Goal: Task Accomplishment & Management: Use online tool/utility

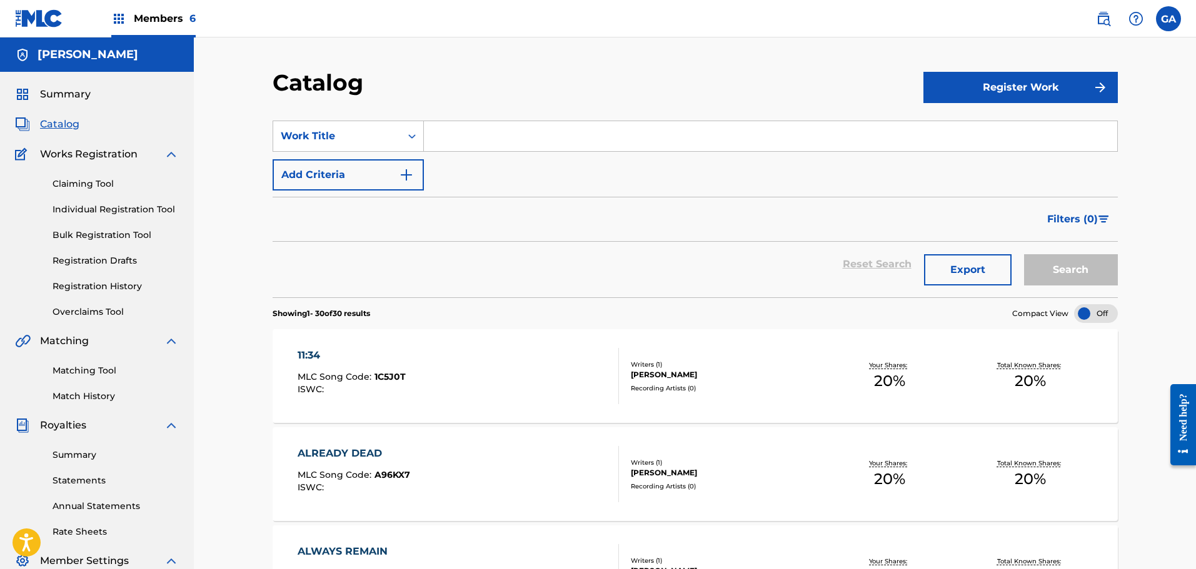
click at [161, 26] on div "Members 6" at bounding box center [153, 18] width 84 height 37
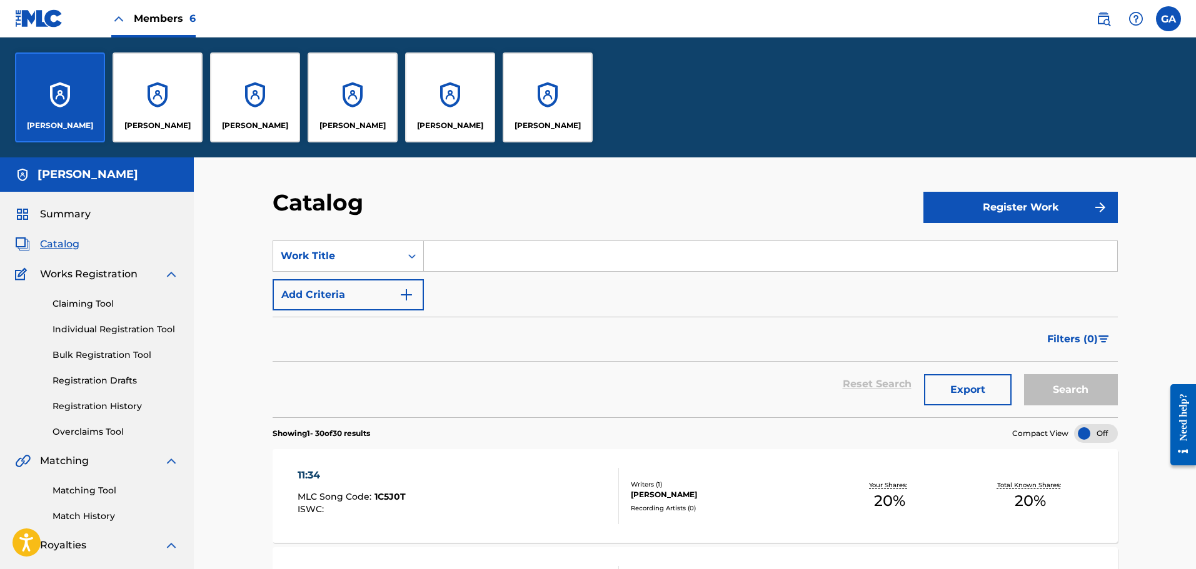
click at [239, 98] on div "[PERSON_NAME]" at bounding box center [255, 98] width 90 height 90
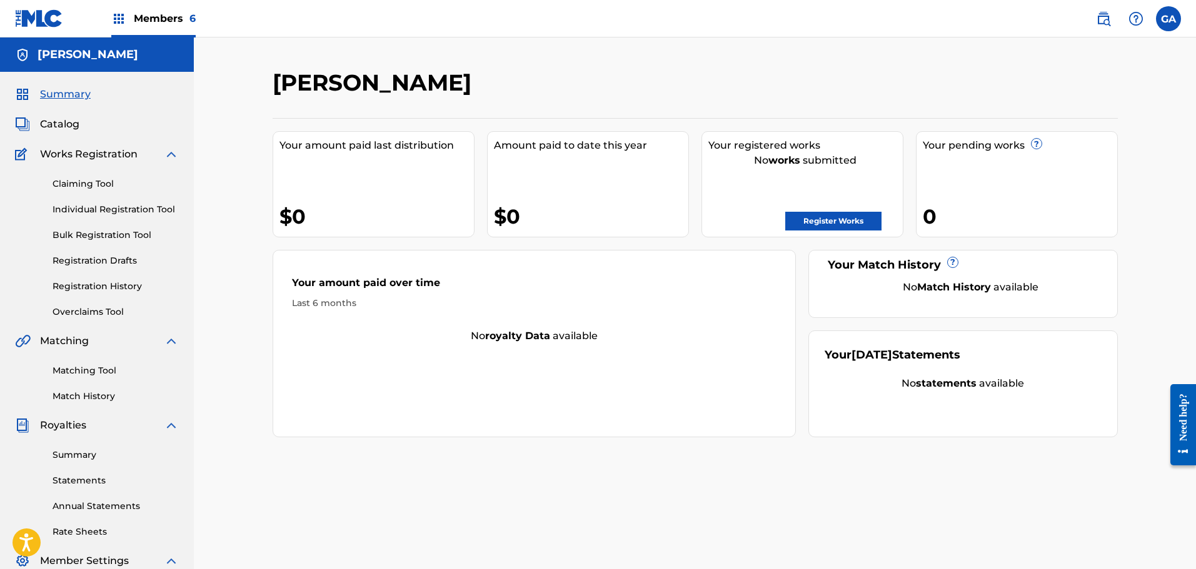
click at [114, 292] on link "Registration History" at bounding box center [116, 286] width 126 height 13
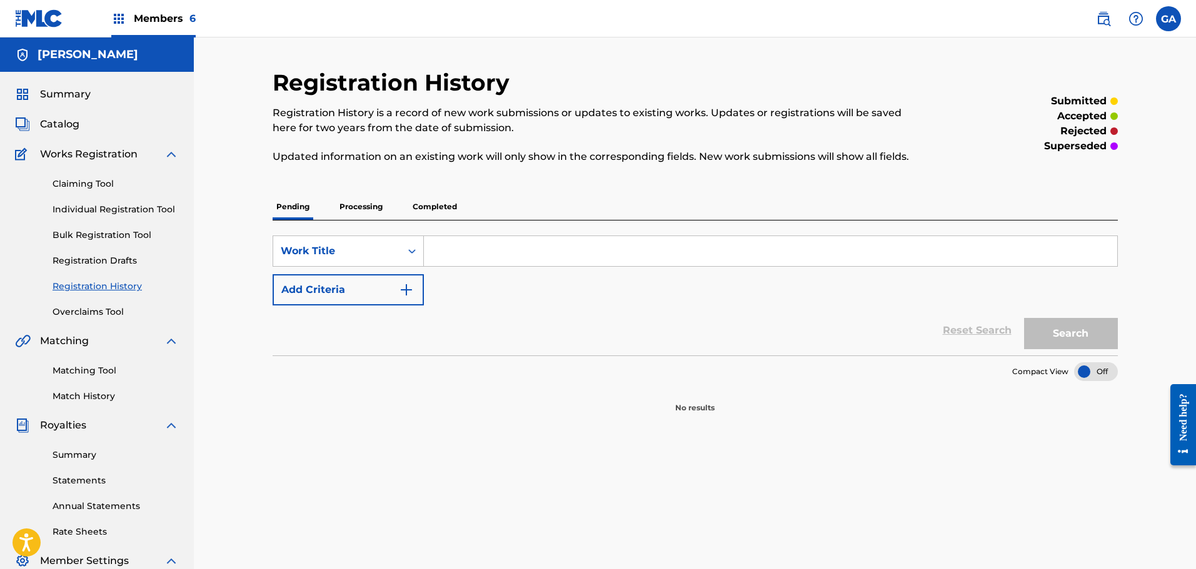
click at [373, 210] on p "Processing" at bounding box center [361, 207] width 51 height 26
click at [406, 211] on div "Pending Processing Completed" at bounding box center [695, 207] width 845 height 26
click at [441, 207] on p "Completed" at bounding box center [435, 207] width 52 height 26
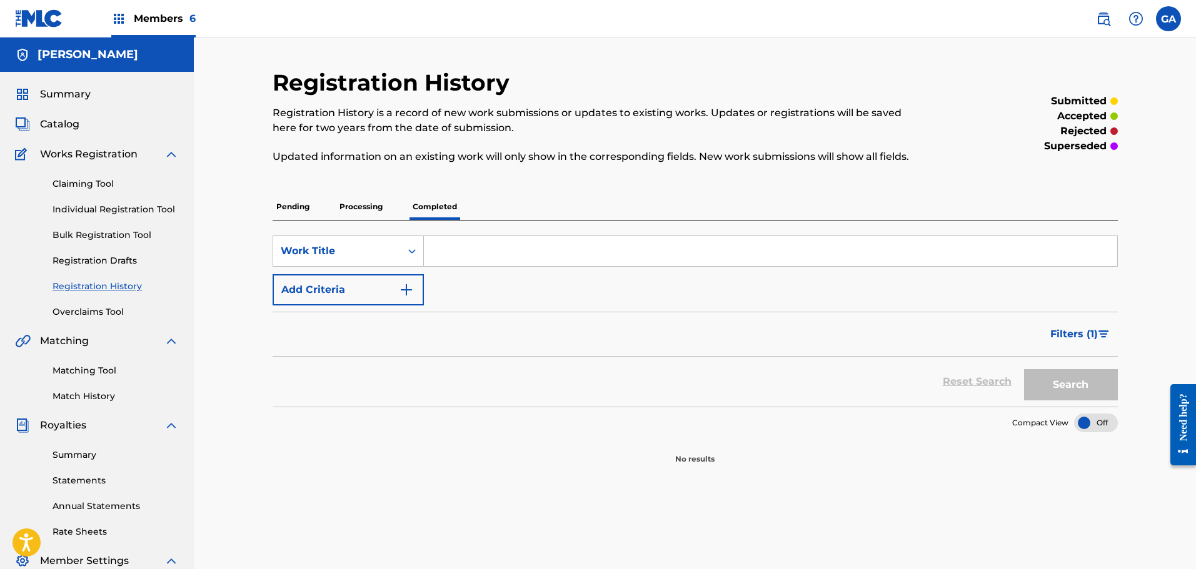
click at [87, 397] on link "Match History" at bounding box center [116, 396] width 126 height 13
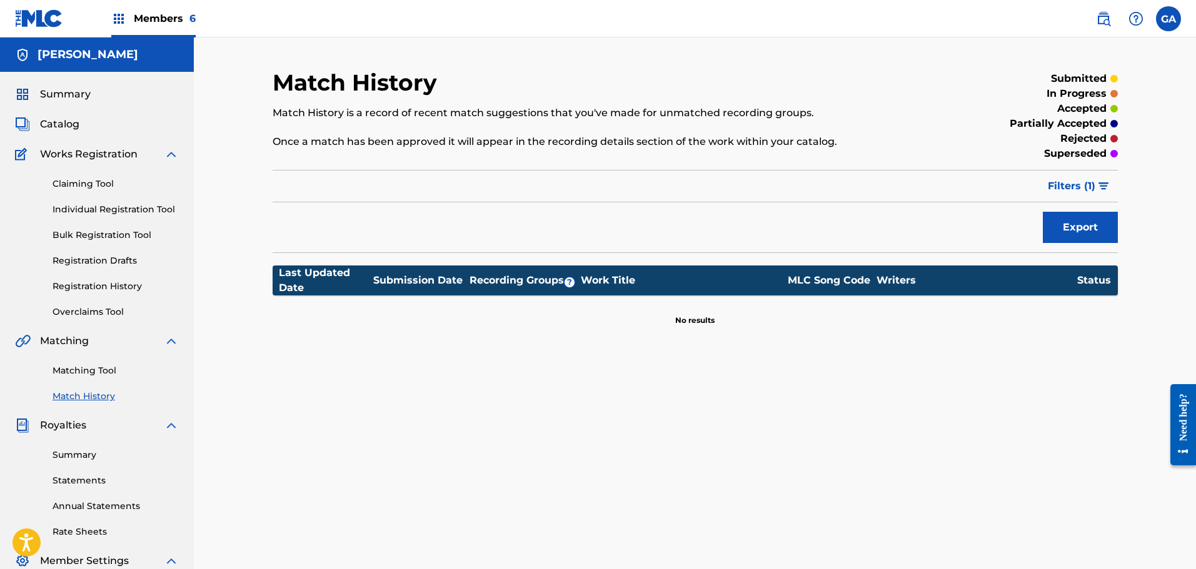
click at [69, 117] on span "Catalog" at bounding box center [59, 124] width 39 height 15
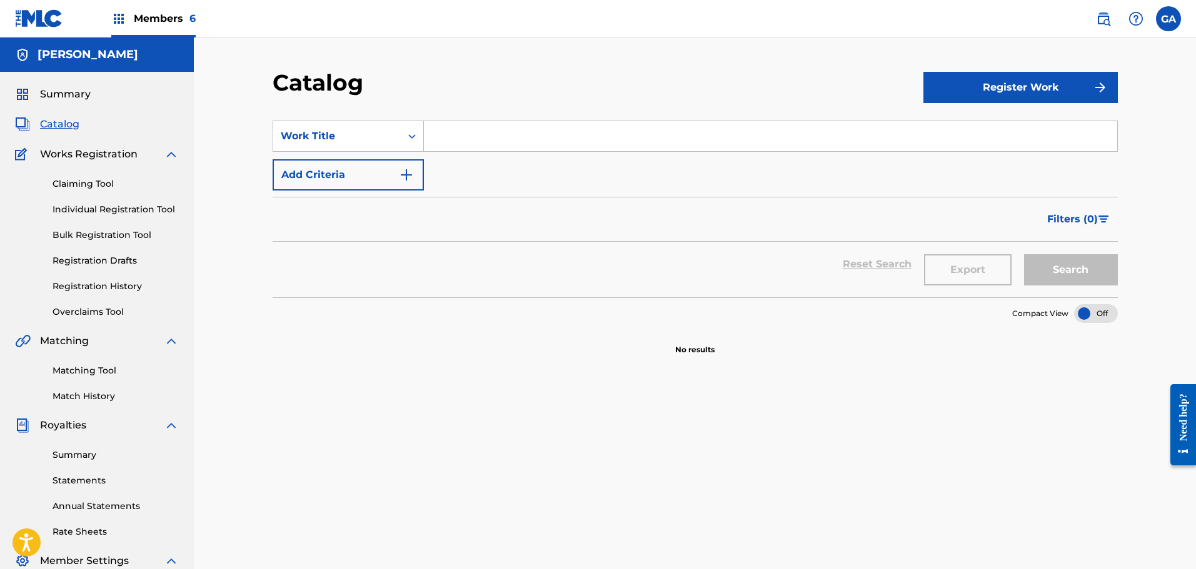
click at [61, 122] on span "Catalog" at bounding box center [59, 124] width 39 height 15
click at [61, 123] on span "Catalog" at bounding box center [59, 124] width 39 height 15
click at [56, 98] on span "Summary" at bounding box center [65, 94] width 51 height 15
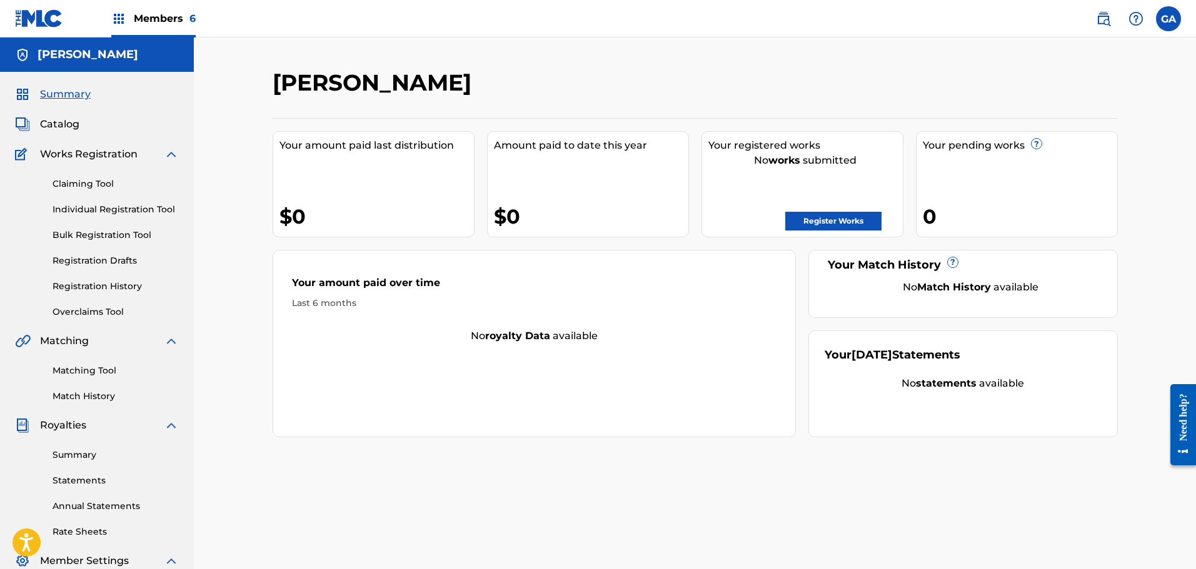
click at [55, 98] on span "Summary" at bounding box center [65, 94] width 51 height 15
click at [143, 16] on span "Members 6" at bounding box center [165, 18] width 62 height 14
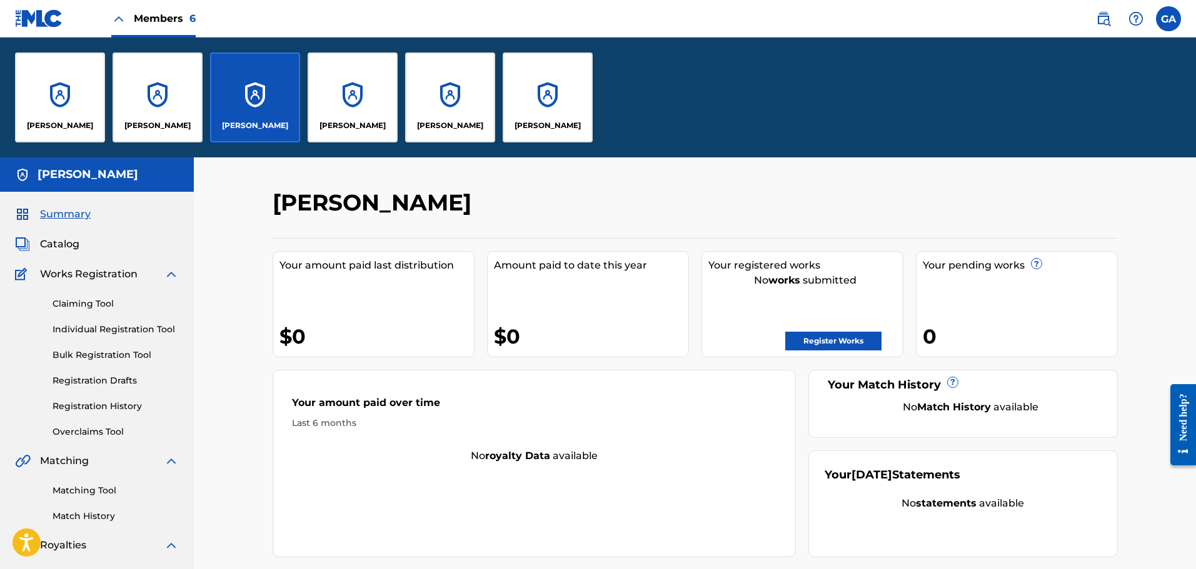
click at [154, 81] on div "[PERSON_NAME]" at bounding box center [158, 98] width 90 height 90
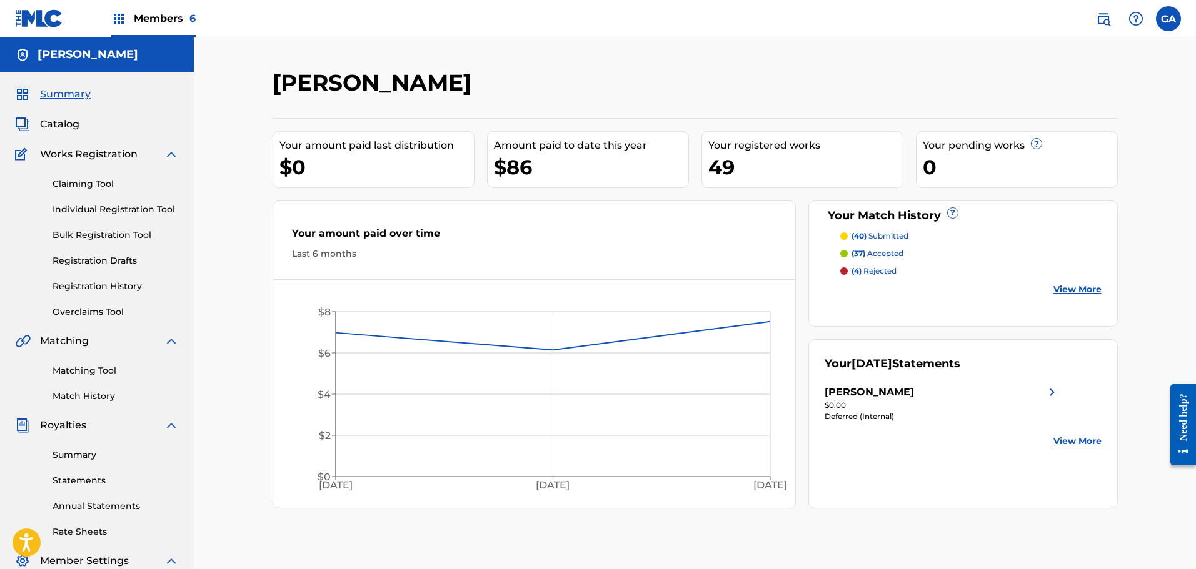
click at [111, 288] on link "Registration History" at bounding box center [116, 286] width 126 height 13
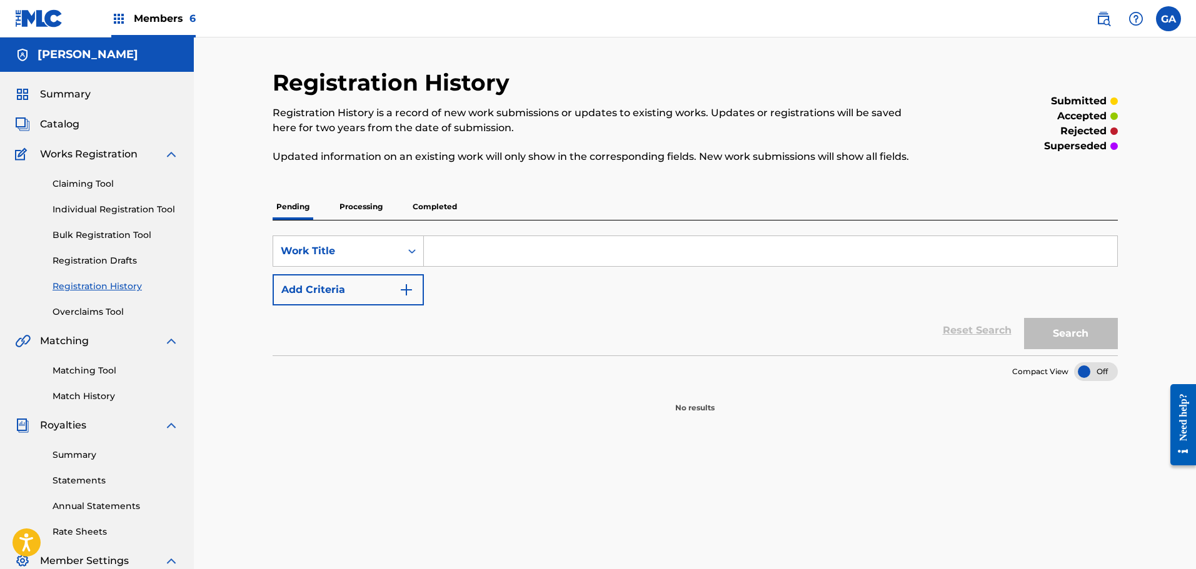
click at [364, 211] on p "Processing" at bounding box center [361, 207] width 51 height 26
click at [416, 211] on p "Completed" at bounding box center [435, 207] width 52 height 26
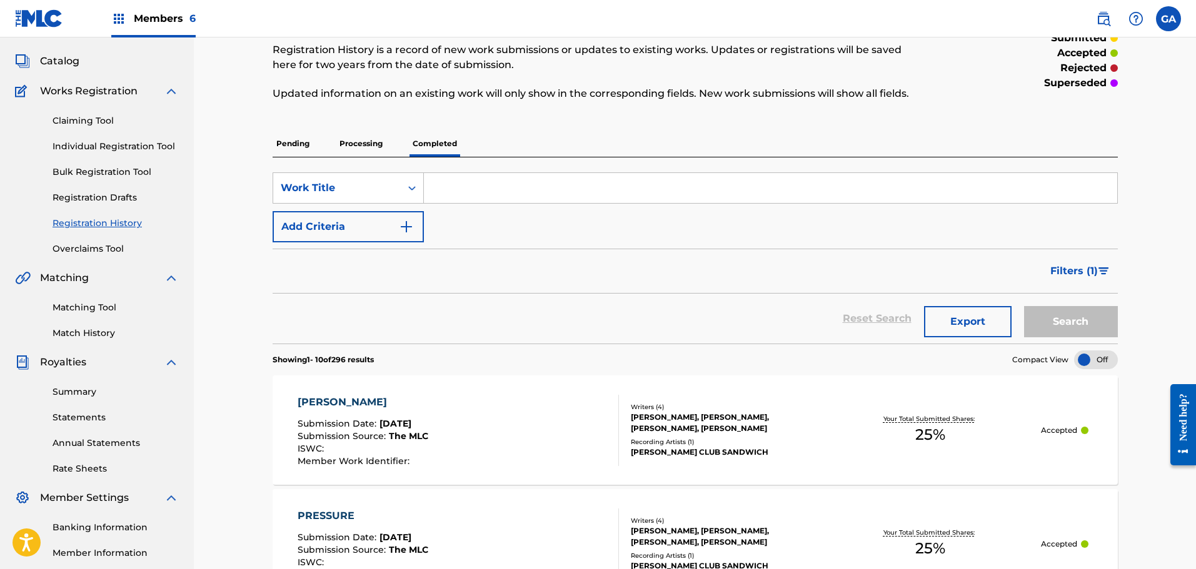
scroll to position [188, 0]
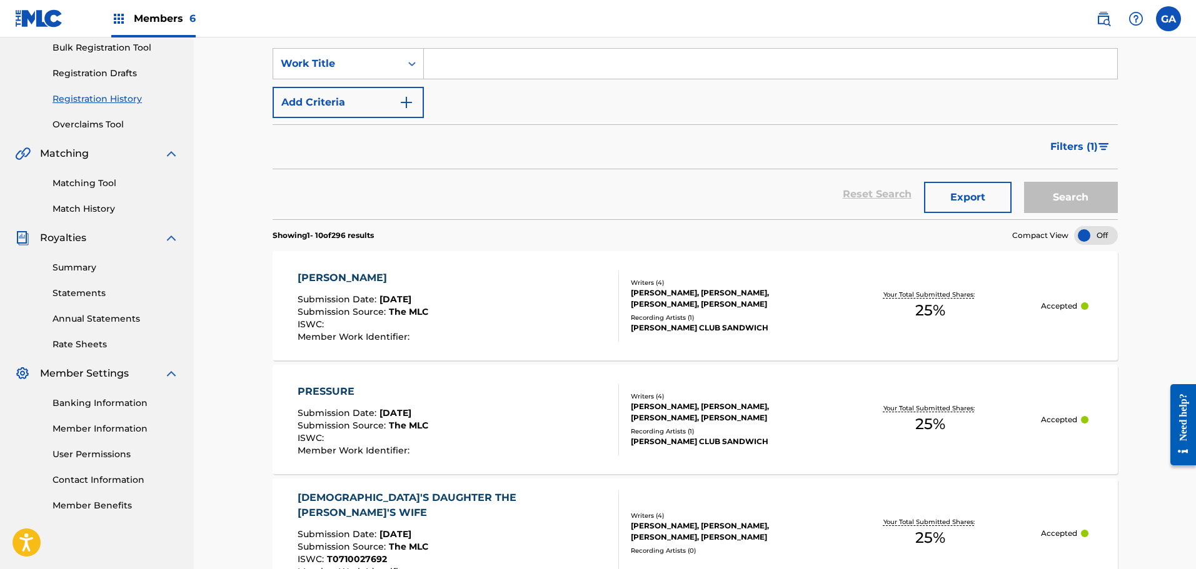
click at [93, 206] on link "Match History" at bounding box center [116, 209] width 126 height 13
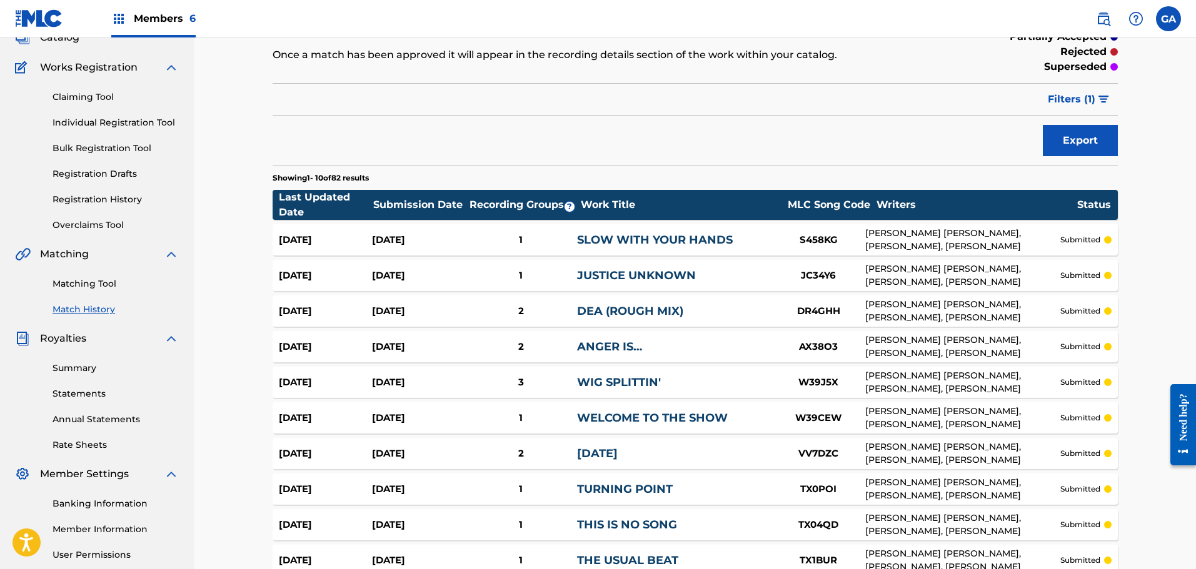
scroll to position [218, 0]
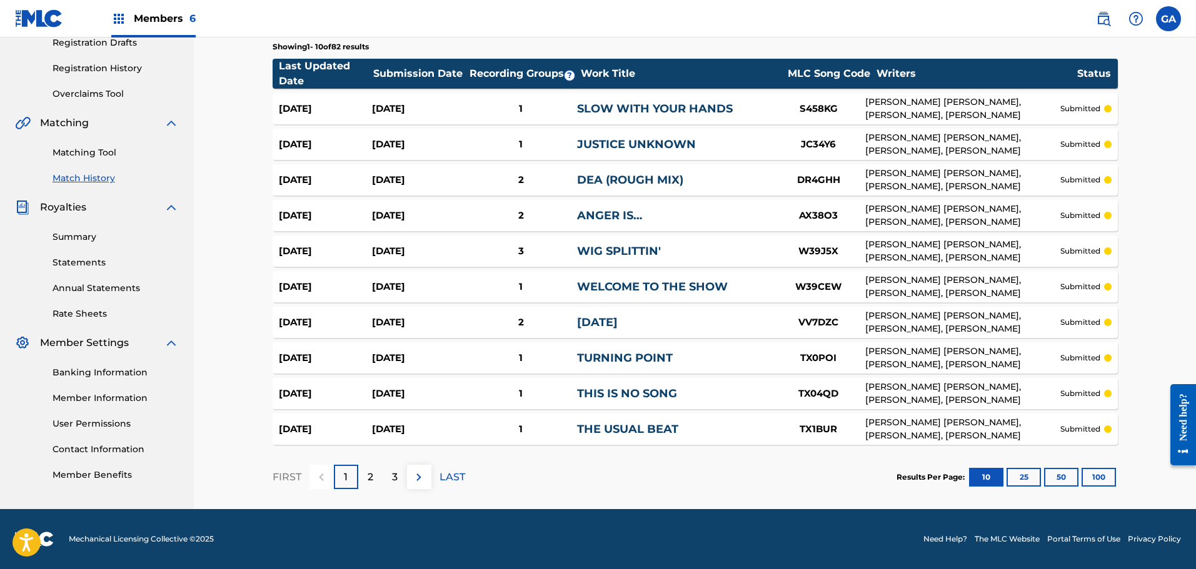
click at [1100, 476] on button "100" at bounding box center [1098, 477] width 34 height 19
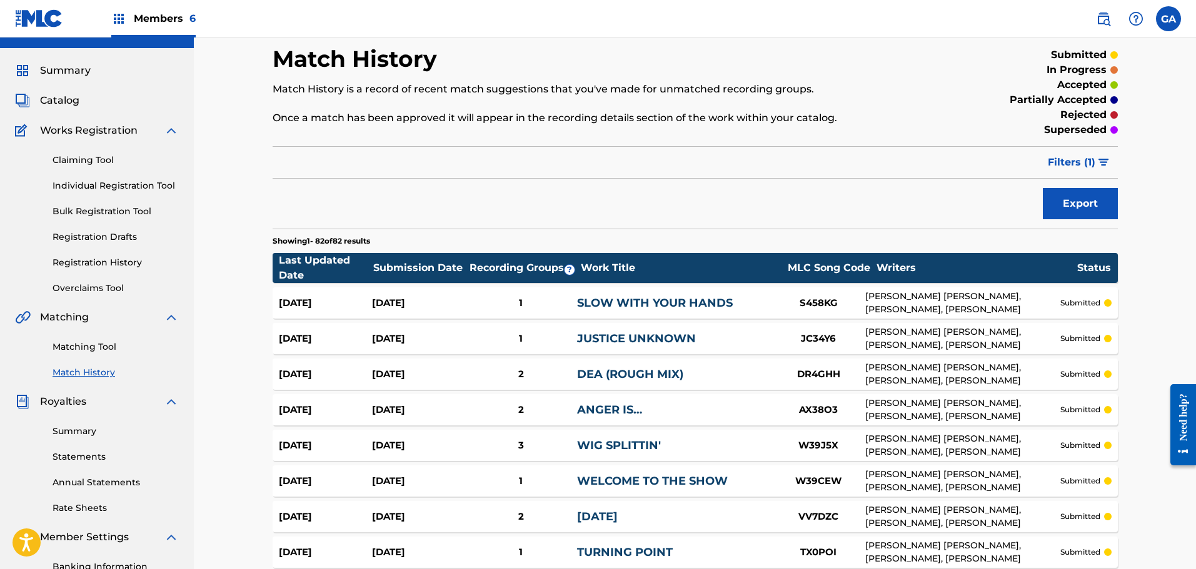
scroll to position [0, 0]
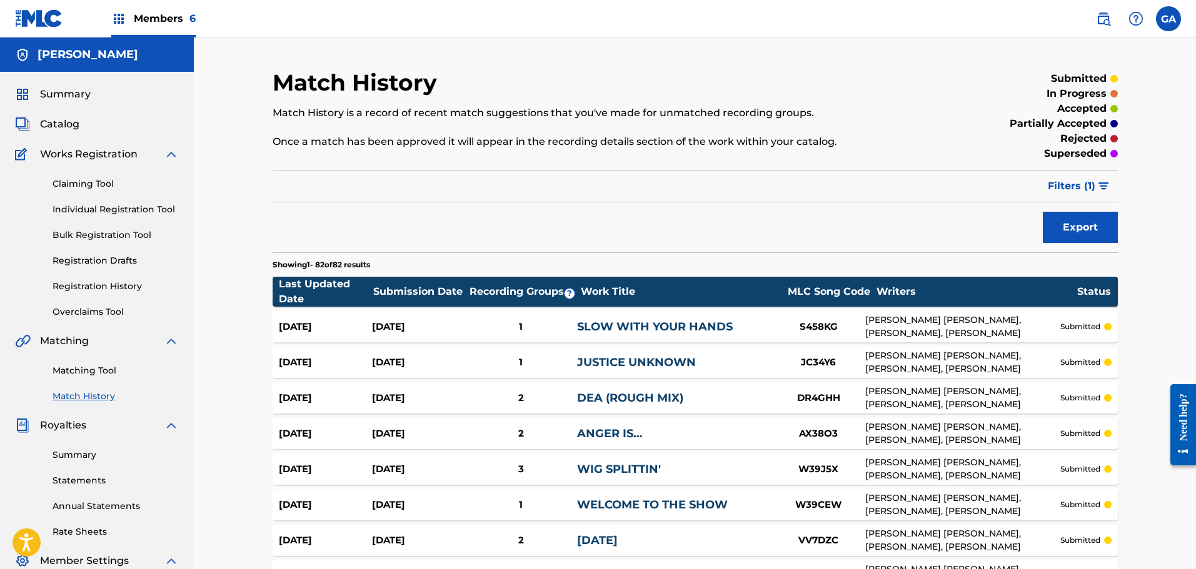
click at [76, 374] on link "Matching Tool" at bounding box center [116, 370] width 126 height 13
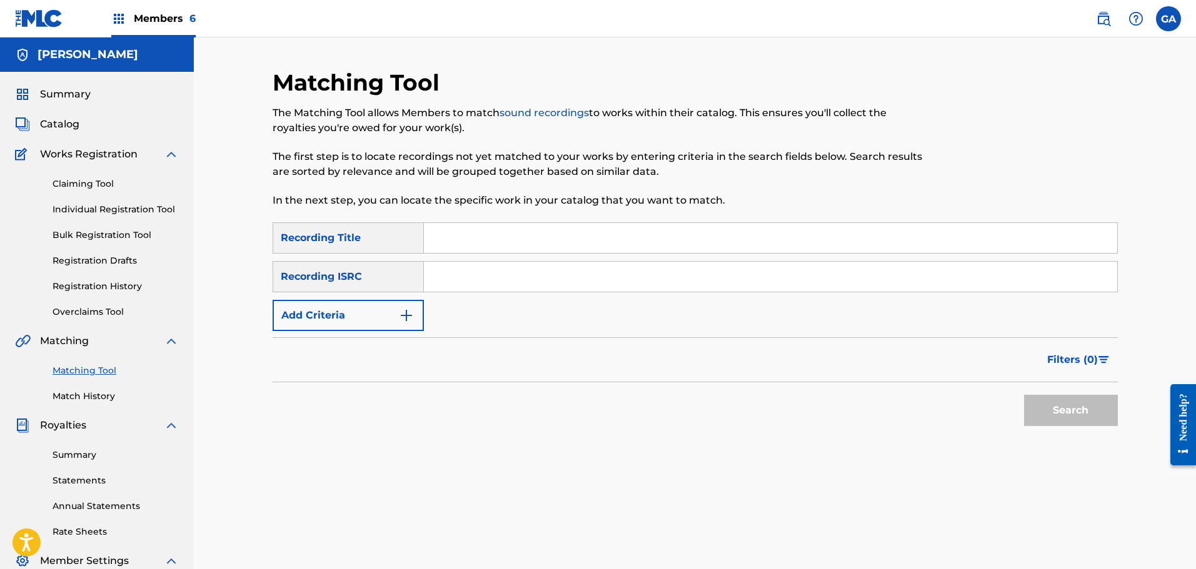
click at [480, 239] on input "Search Form" at bounding box center [770, 238] width 693 height 30
type input "pito wilson"
click at [359, 322] on button "Add Criteria" at bounding box center [348, 315] width 151 height 31
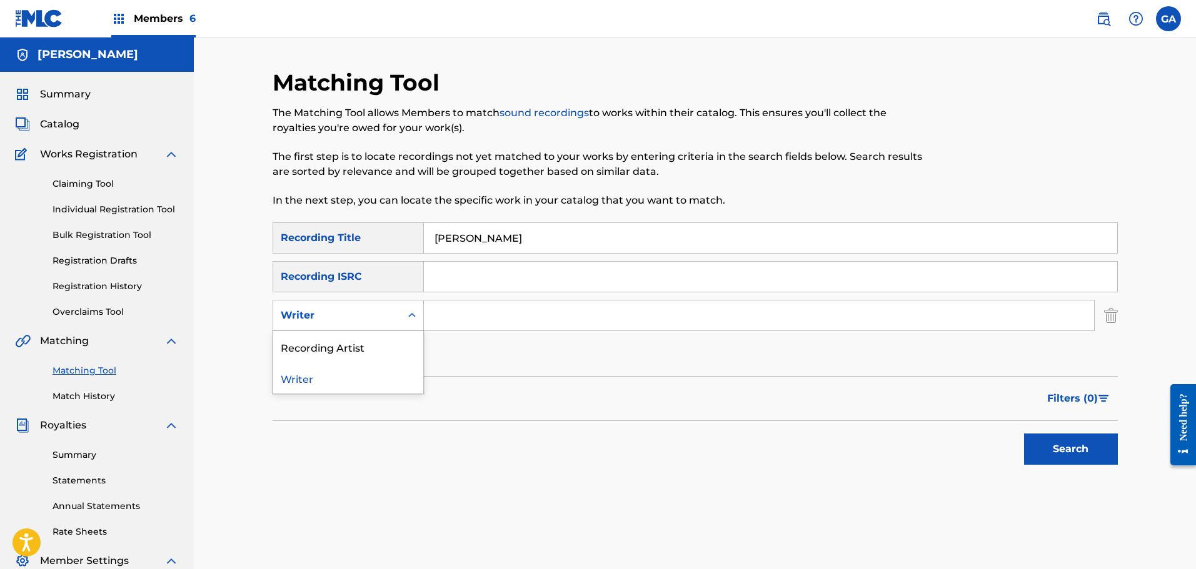
click at [360, 308] on div "Writer" at bounding box center [337, 315] width 113 height 15
click at [337, 355] on div "Recording Artist" at bounding box center [348, 346] width 150 height 31
click at [459, 309] on input "Search Form" at bounding box center [759, 316] width 670 height 30
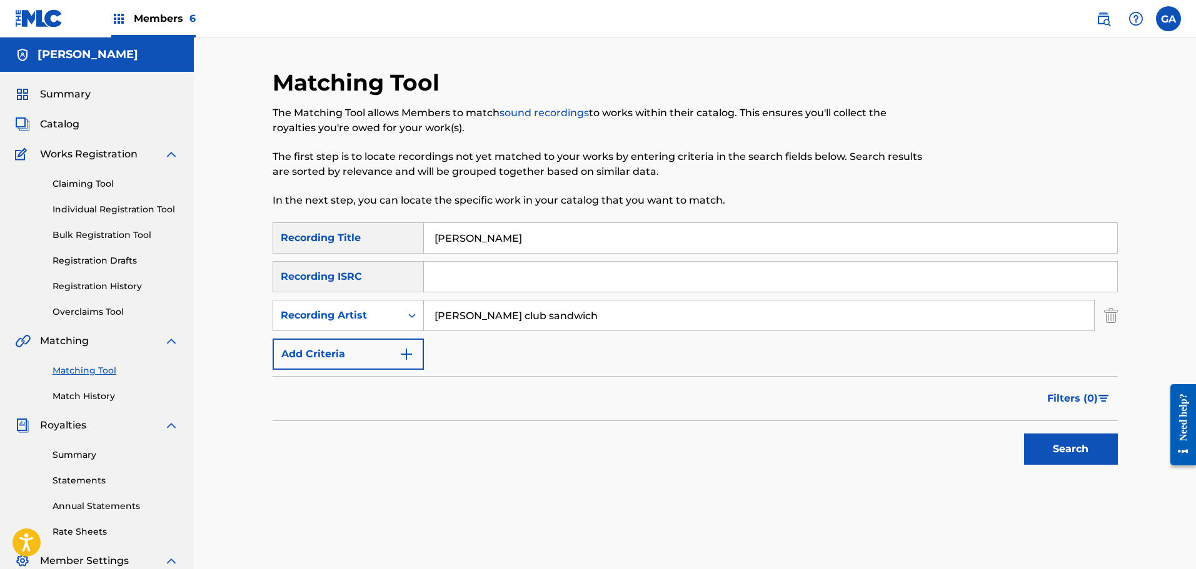
type input "billy club sandwich"
click at [1024, 434] on button "Search" at bounding box center [1071, 449] width 94 height 31
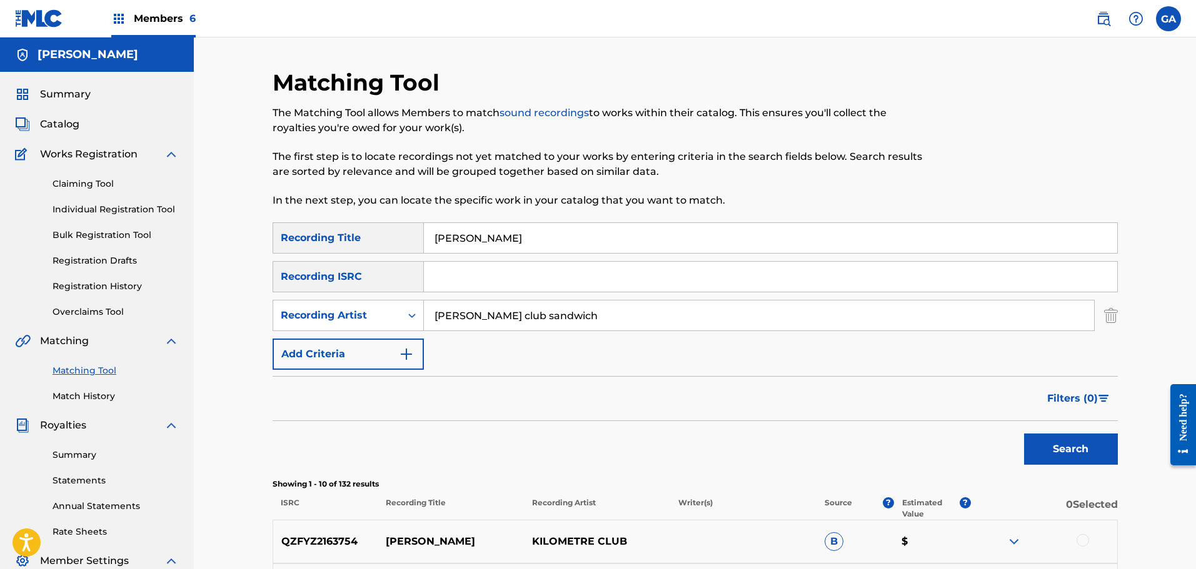
drag, startPoint x: 498, startPoint y: 241, endPoint x: 326, endPoint y: 219, distance: 173.9
click at [326, 219] on div "Matching Tool The Matching Tool allows Members to match sound recordings to wor…" at bounding box center [695, 560] width 845 height 983
type input "pressure"
click at [1024, 434] on button "Search" at bounding box center [1071, 449] width 94 height 31
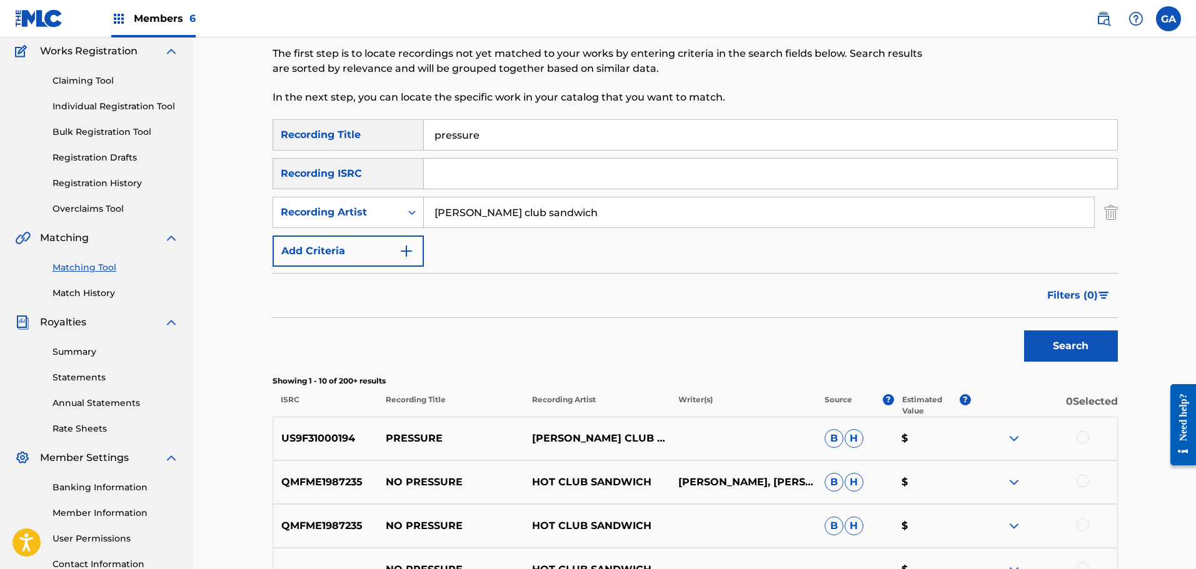
scroll to position [188, 0]
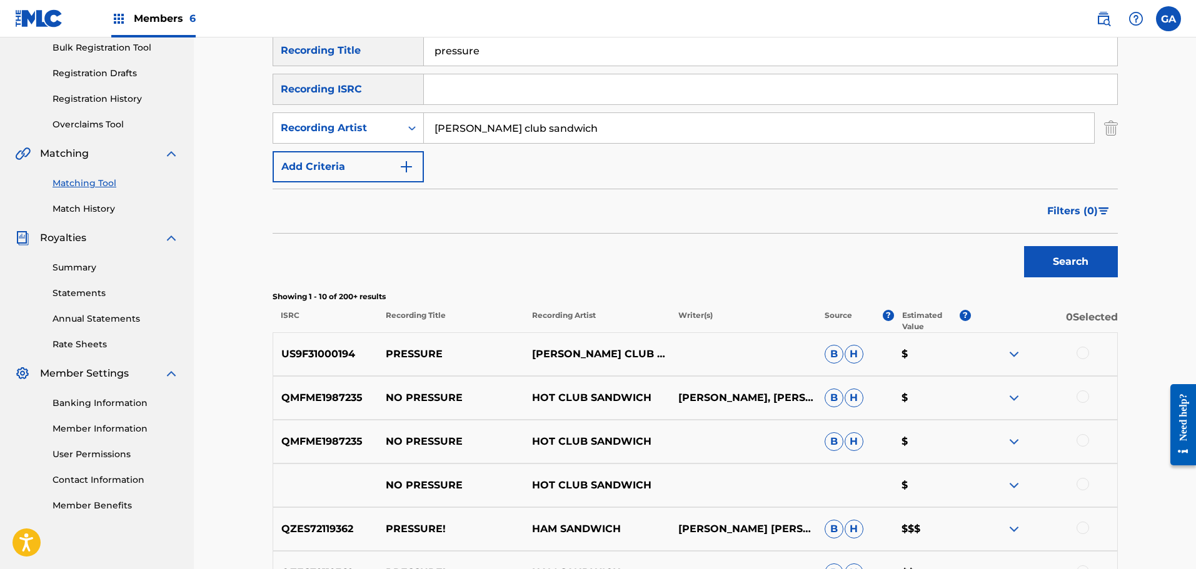
click at [1078, 353] on div at bounding box center [1082, 353] width 13 height 13
click at [866, 469] on button "Match 1 Group" at bounding box center [878, 467] width 138 height 31
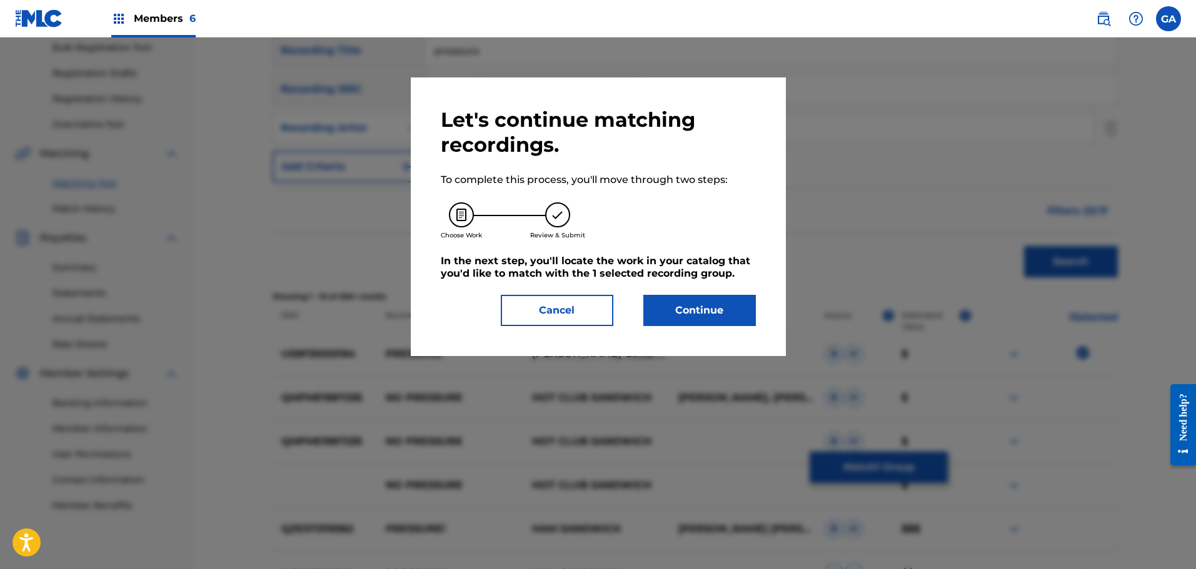
click at [696, 323] on button "Continue" at bounding box center [699, 310] width 113 height 31
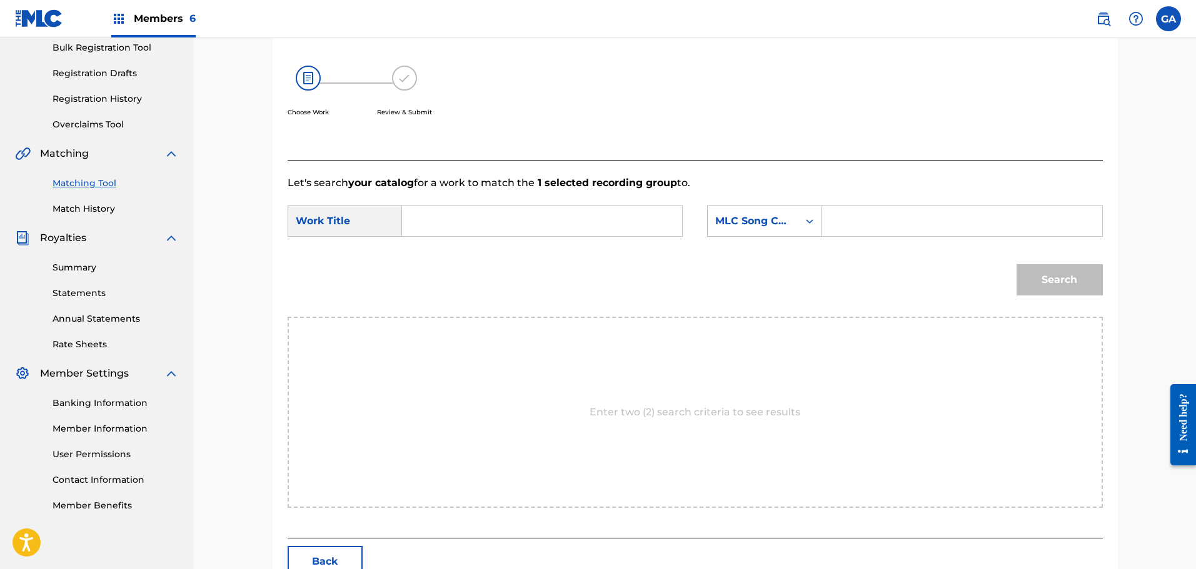
click at [516, 230] on input "Search Form" at bounding box center [542, 221] width 259 height 30
type input "pressure"
click at [763, 220] on div "MLC Song Code" at bounding box center [753, 221] width 76 height 15
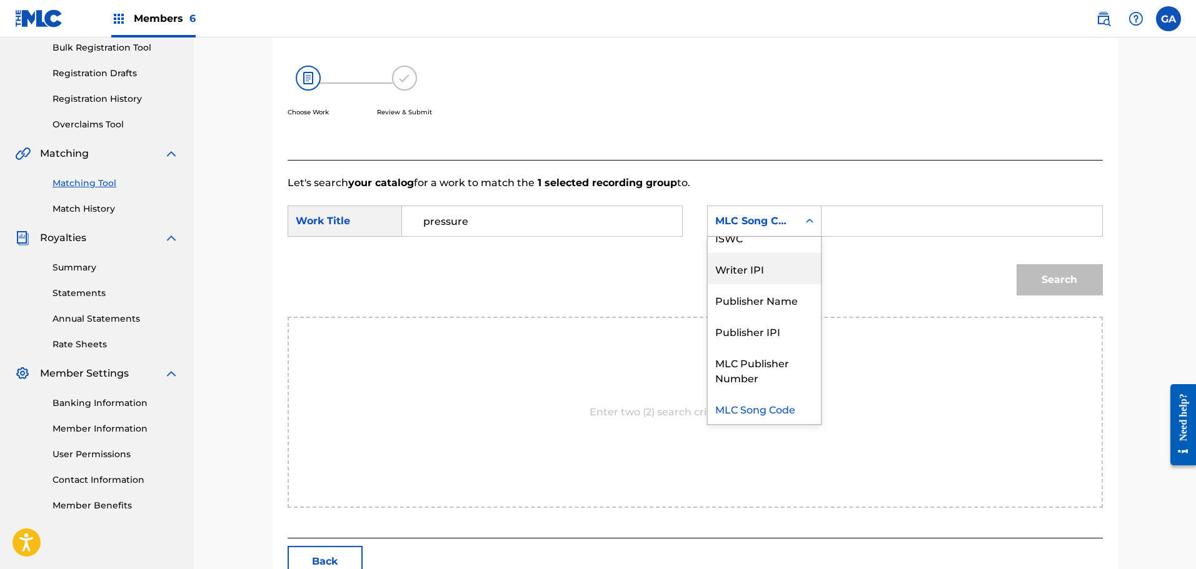
scroll to position [0, 0]
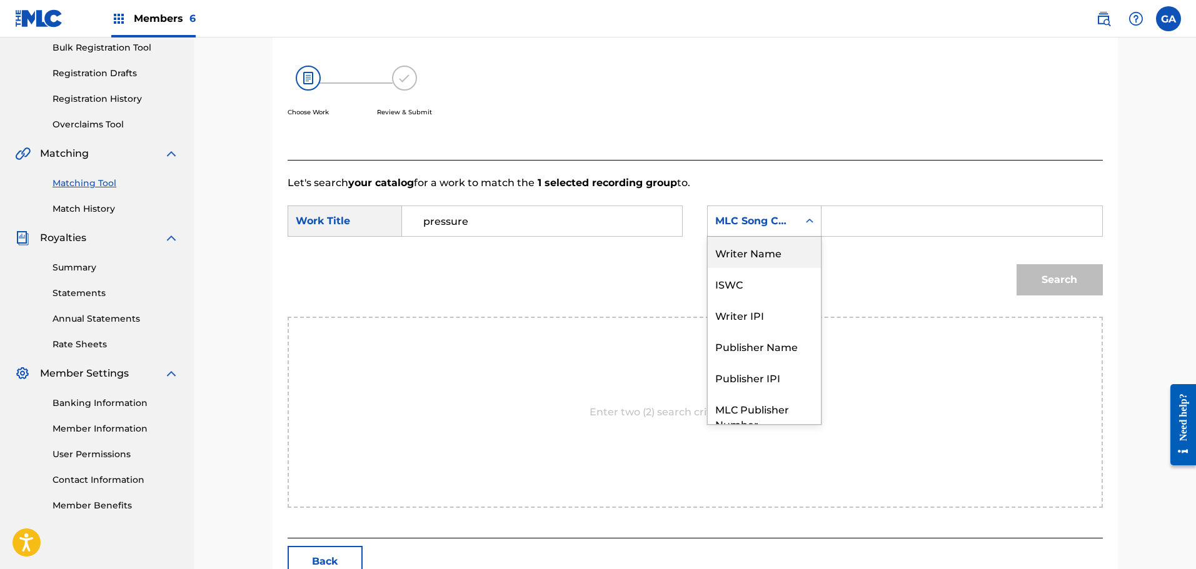
drag, startPoint x: 756, startPoint y: 249, endPoint x: 816, endPoint y: 241, distance: 60.6
click at [759, 249] on div "Writer Name" at bounding box center [764, 252] width 113 height 31
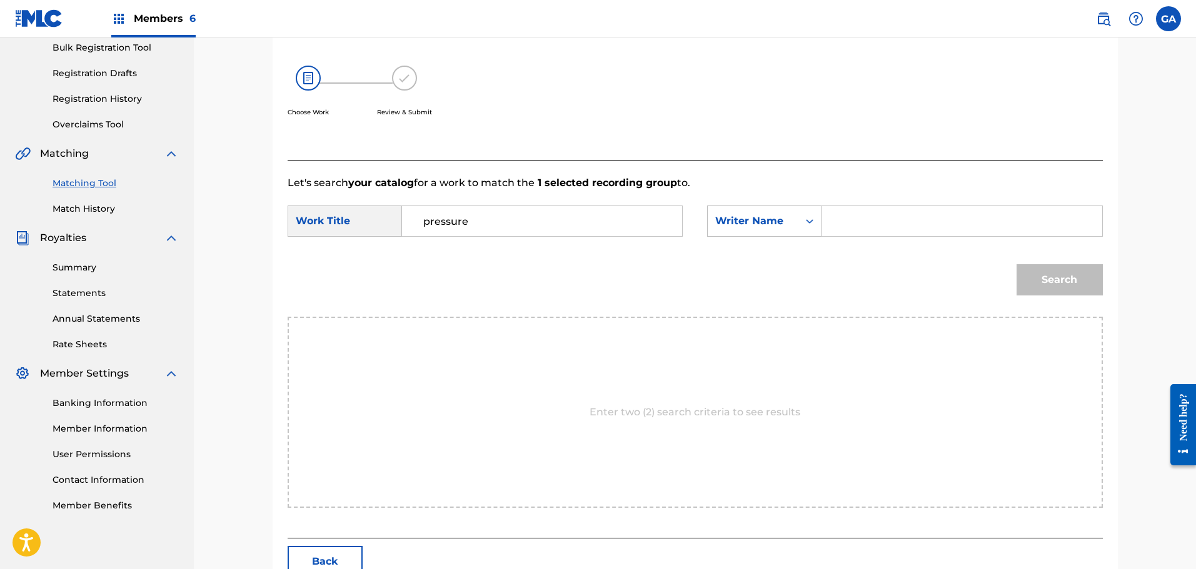
click at [859, 223] on input "Search Form" at bounding box center [961, 221] width 259 height 30
type input "agis"
click at [1016, 264] on button "Search" at bounding box center [1059, 279] width 86 height 31
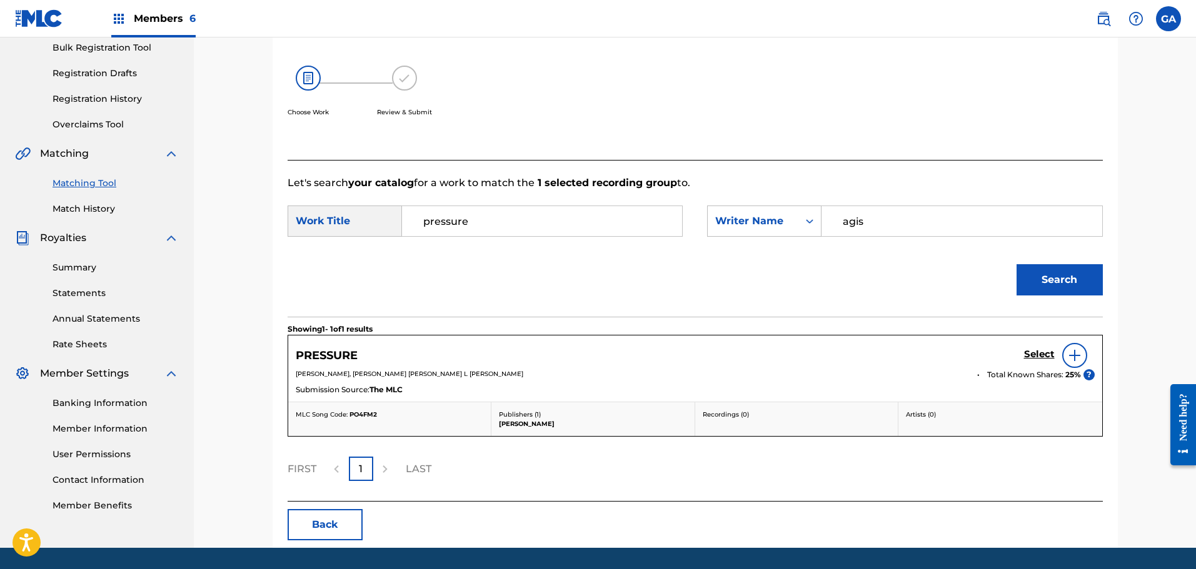
click at [1039, 351] on h5 "Select" at bounding box center [1039, 355] width 31 height 12
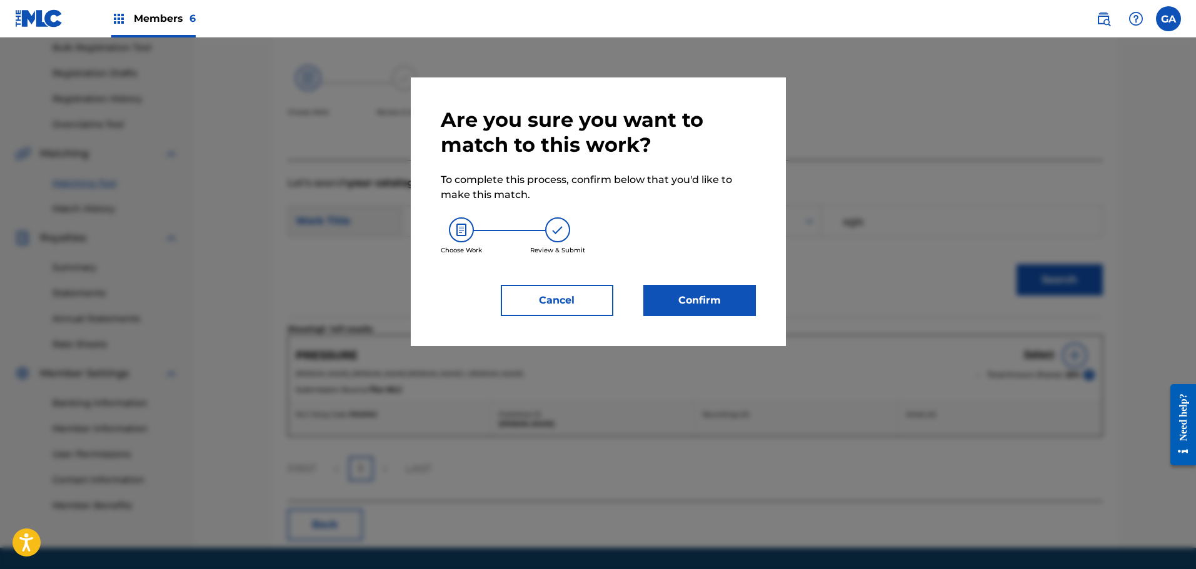
click at [726, 296] on button "Confirm" at bounding box center [699, 300] width 113 height 31
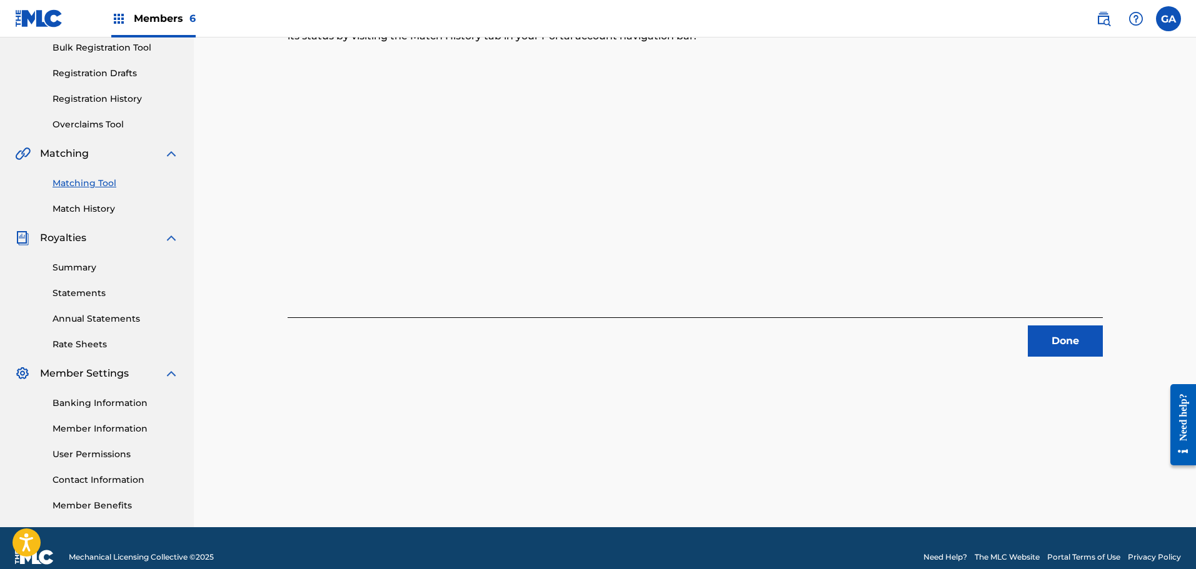
click at [1077, 329] on button "Done" at bounding box center [1065, 341] width 75 height 31
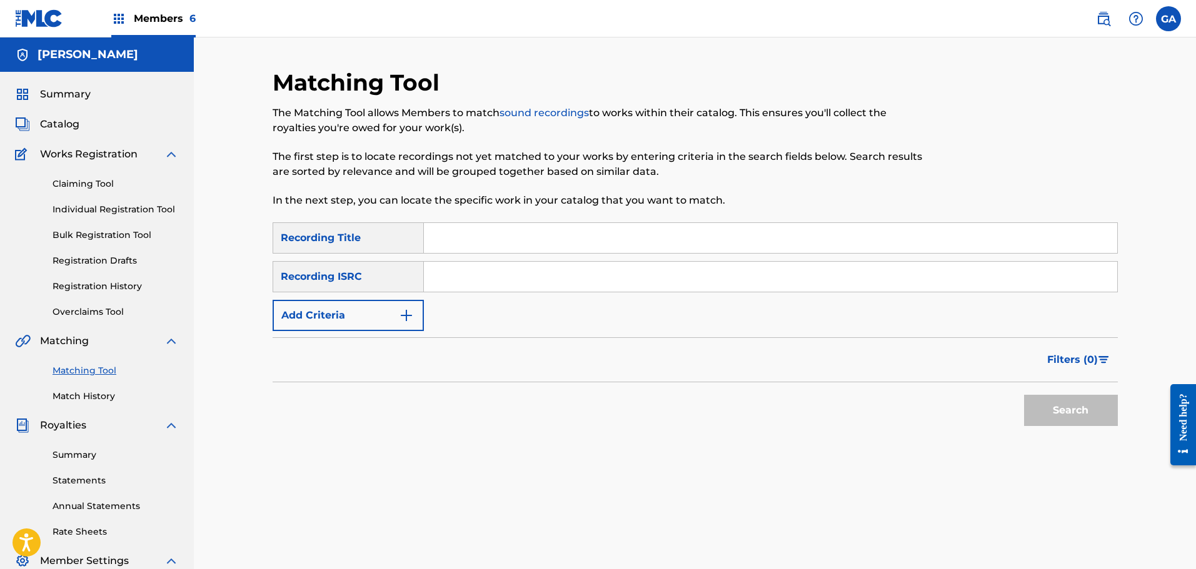
click at [458, 241] on input "Search Form" at bounding box center [770, 238] width 693 height 30
type input "ready to halt"
click at [386, 311] on button "Add Criteria" at bounding box center [348, 315] width 151 height 31
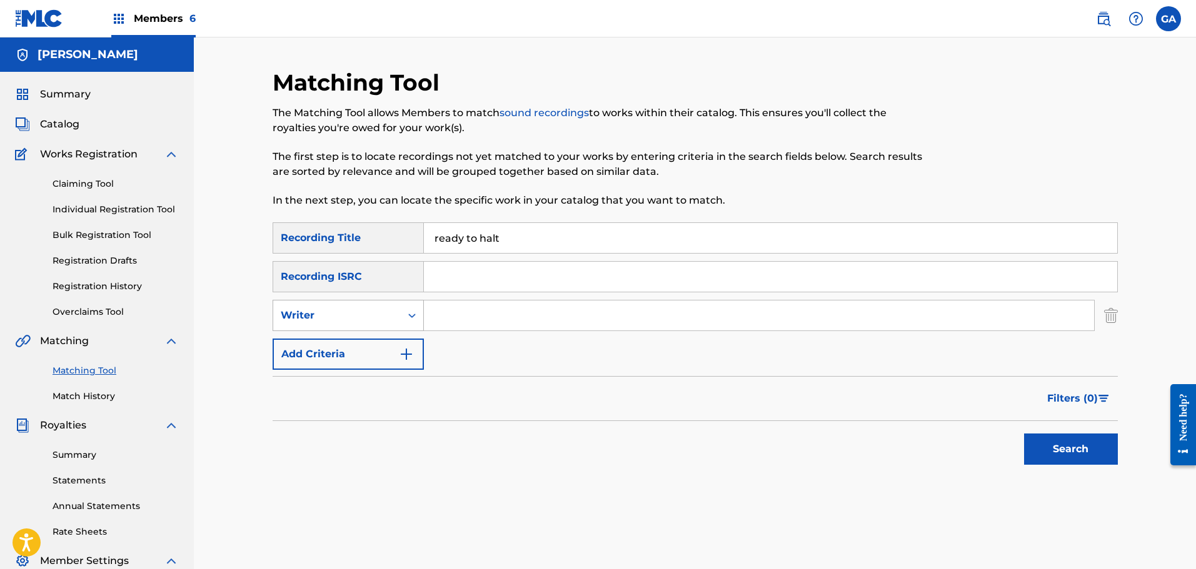
click at [389, 318] on div "Writer" at bounding box center [337, 315] width 113 height 15
click at [376, 341] on div "Recording Artist" at bounding box center [348, 346] width 150 height 31
click at [464, 321] on input "Search Form" at bounding box center [759, 316] width 670 height 30
type input "billy club sandwich"
click at [1024, 434] on button "Search" at bounding box center [1071, 449] width 94 height 31
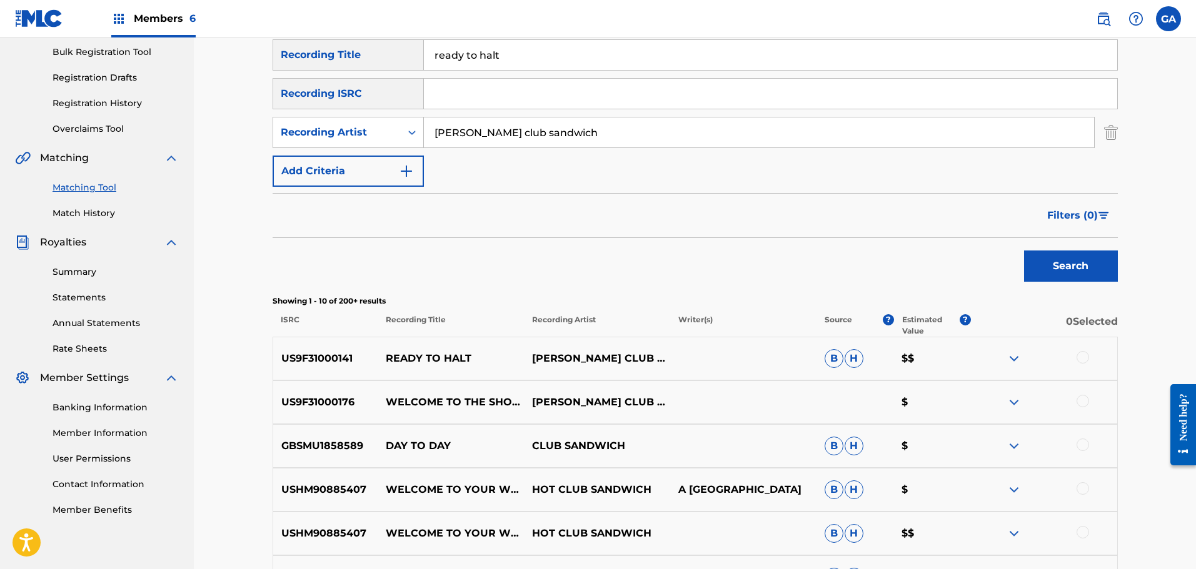
scroll to position [188, 0]
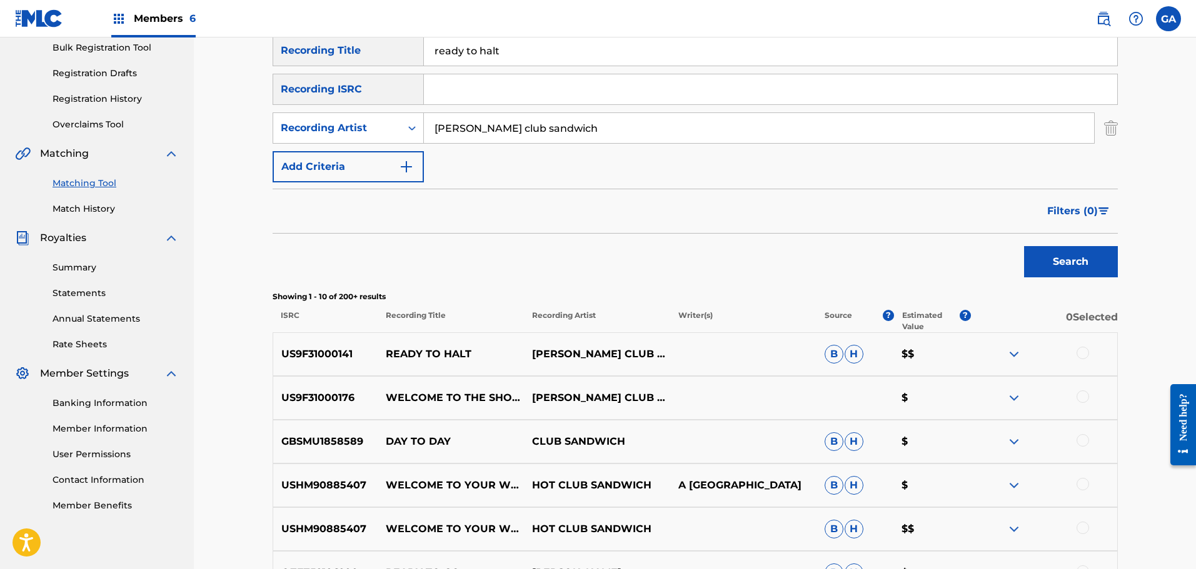
click at [1084, 353] on div at bounding box center [1082, 353] width 13 height 13
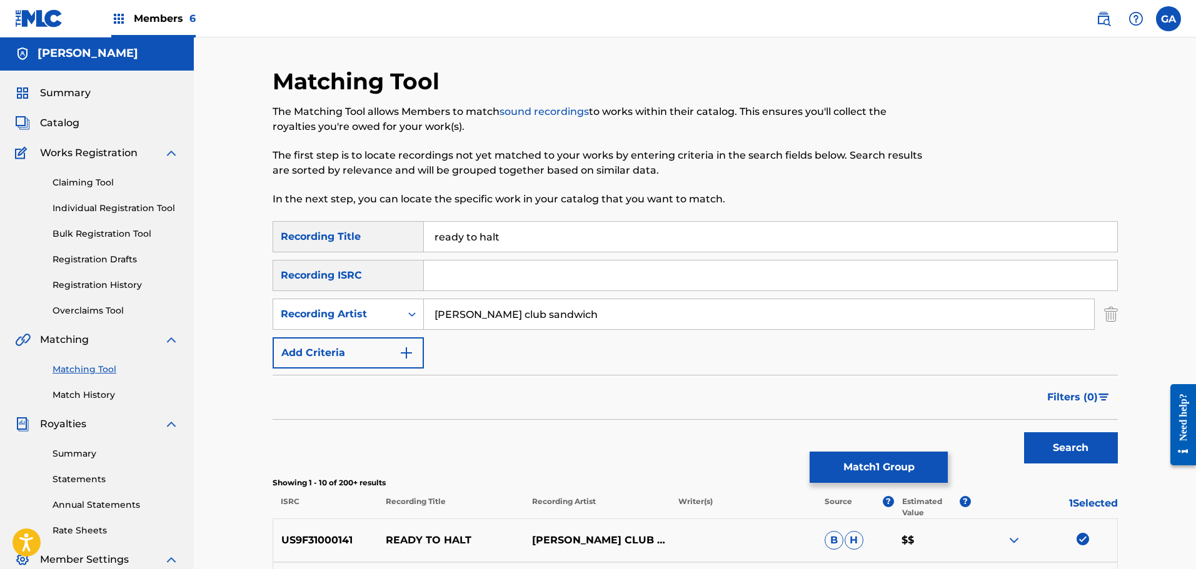
scroll to position [0, 0]
click at [1083, 443] on button "Search" at bounding box center [1071, 449] width 94 height 31
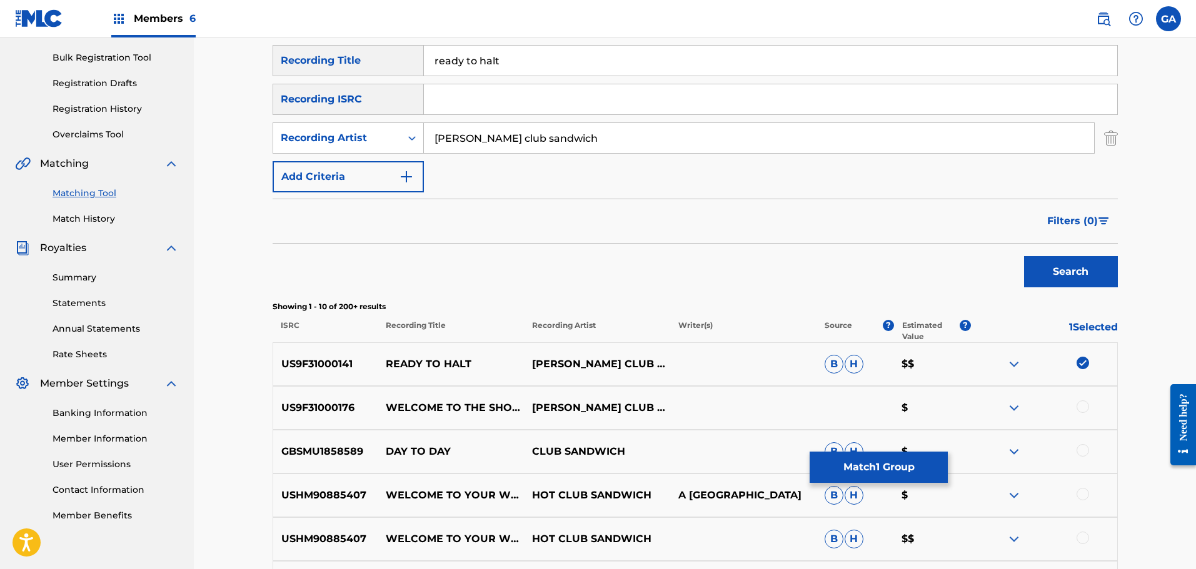
scroll to position [250, 0]
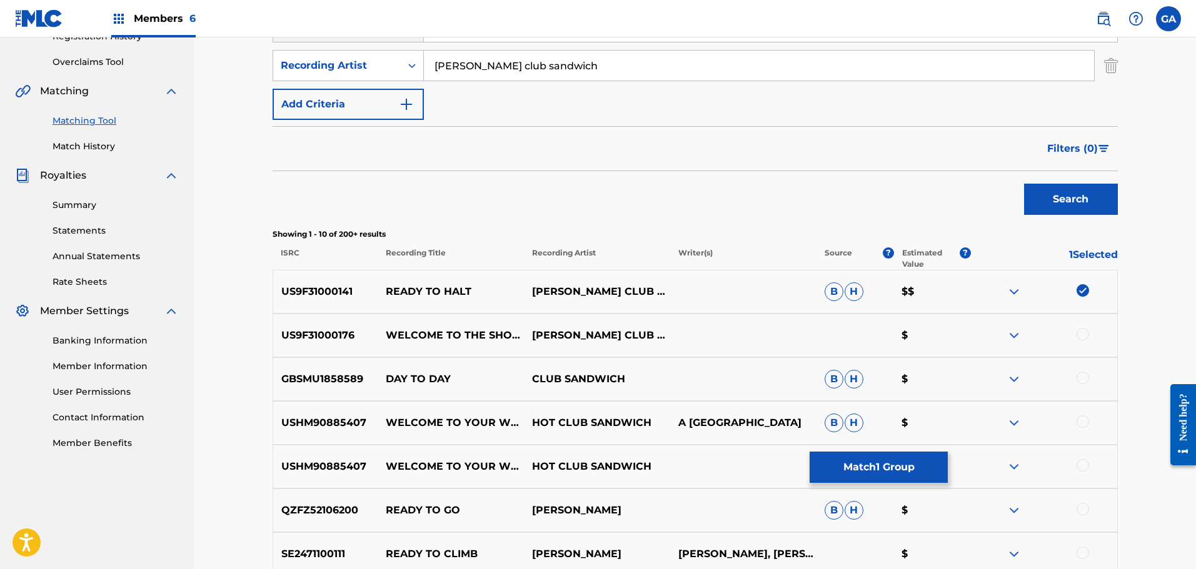
click at [896, 472] on button "Match 1 Group" at bounding box center [878, 467] width 138 height 31
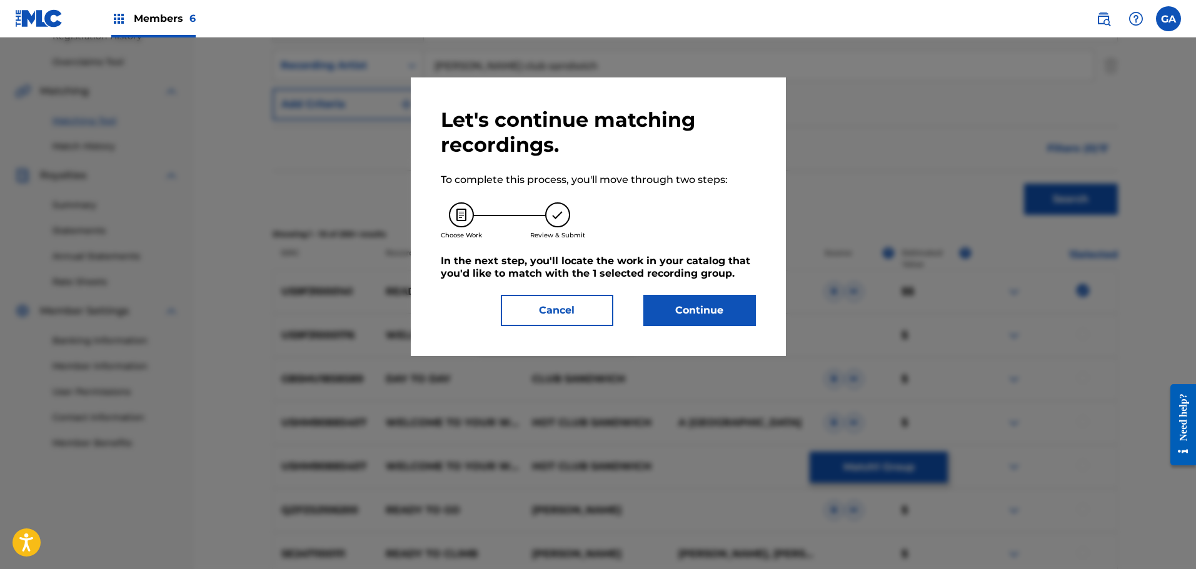
click at [714, 318] on button "Continue" at bounding box center [699, 310] width 113 height 31
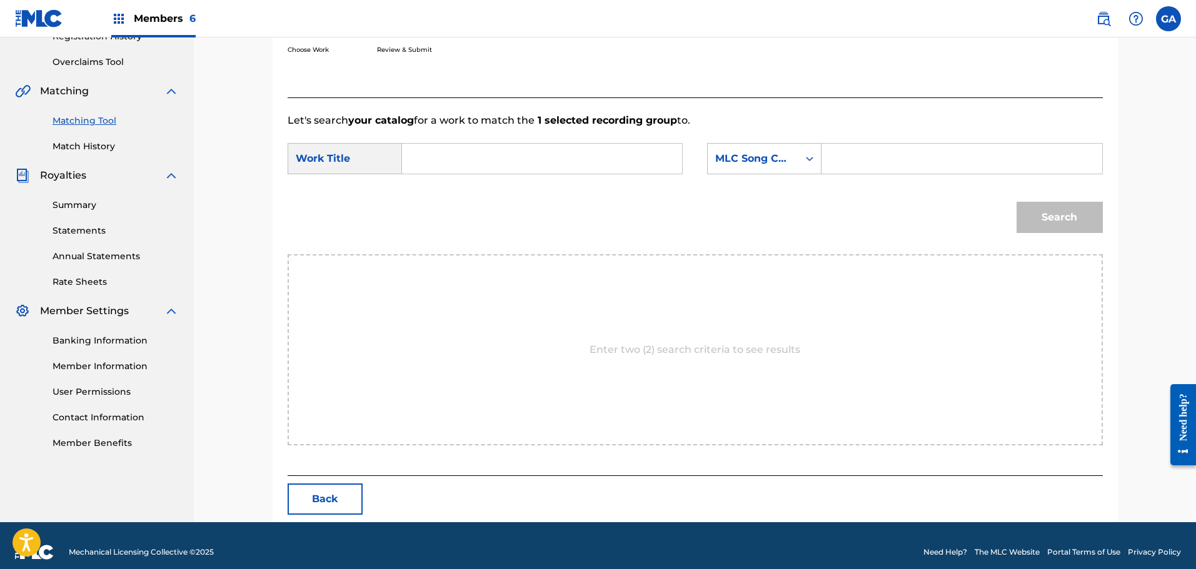
drag, startPoint x: 508, startPoint y: 156, endPoint x: 514, endPoint y: 169, distance: 14.8
click at [507, 158] on input "Search Form" at bounding box center [542, 159] width 259 height 30
type input "welcome to the show"
click at [794, 150] on div "MLC Song Code" at bounding box center [753, 159] width 91 height 24
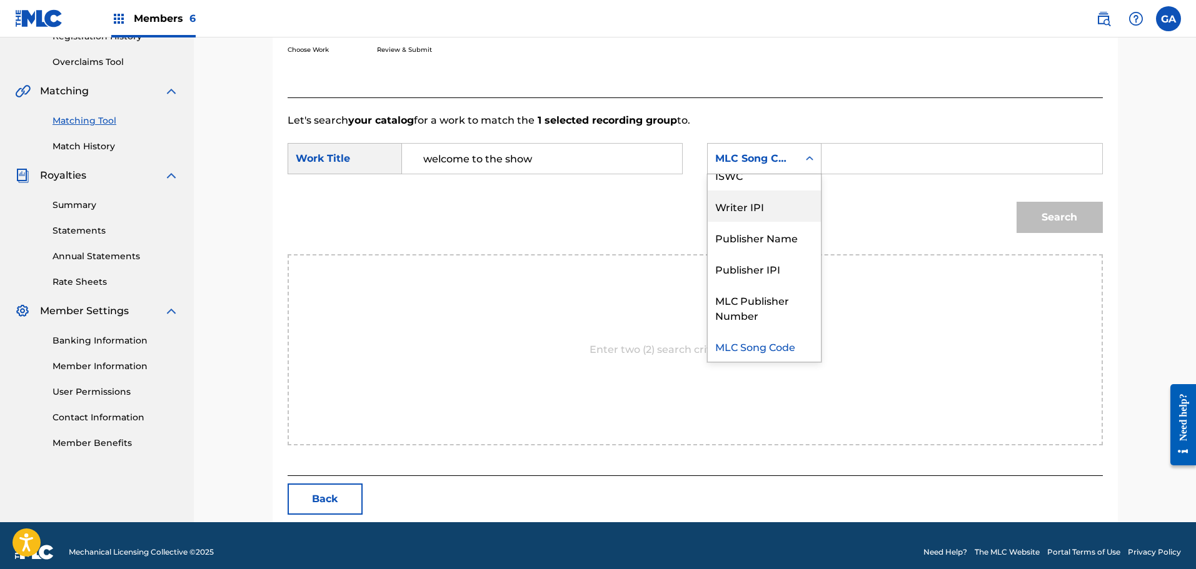
scroll to position [0, 0]
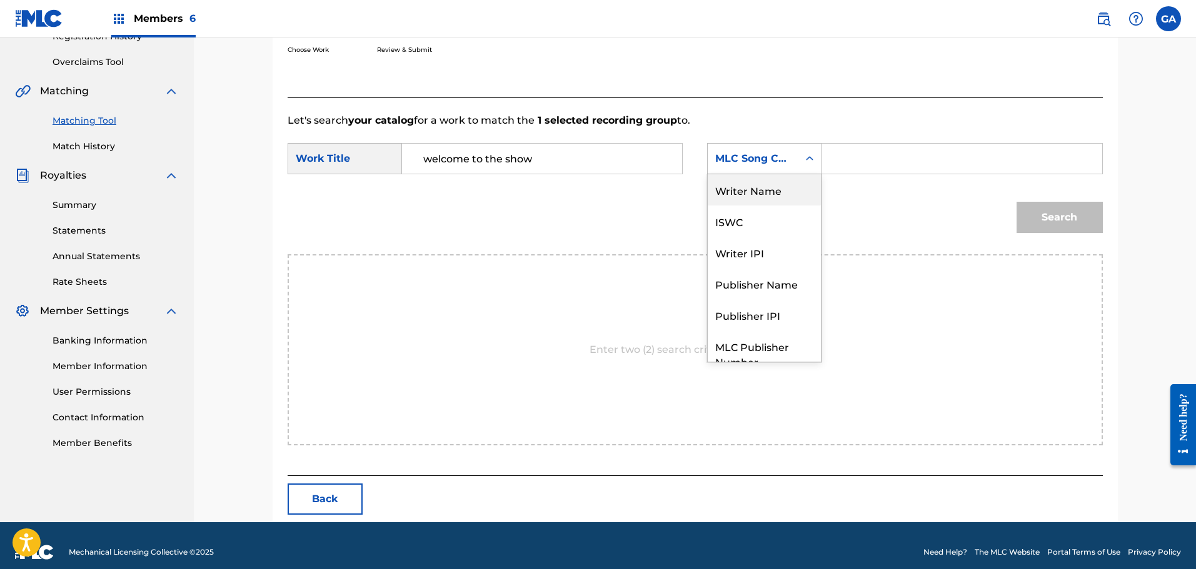
drag, startPoint x: 779, startPoint y: 196, endPoint x: 793, endPoint y: 187, distance: 16.1
click at [779, 195] on div "Writer Name" at bounding box center [764, 189] width 113 height 31
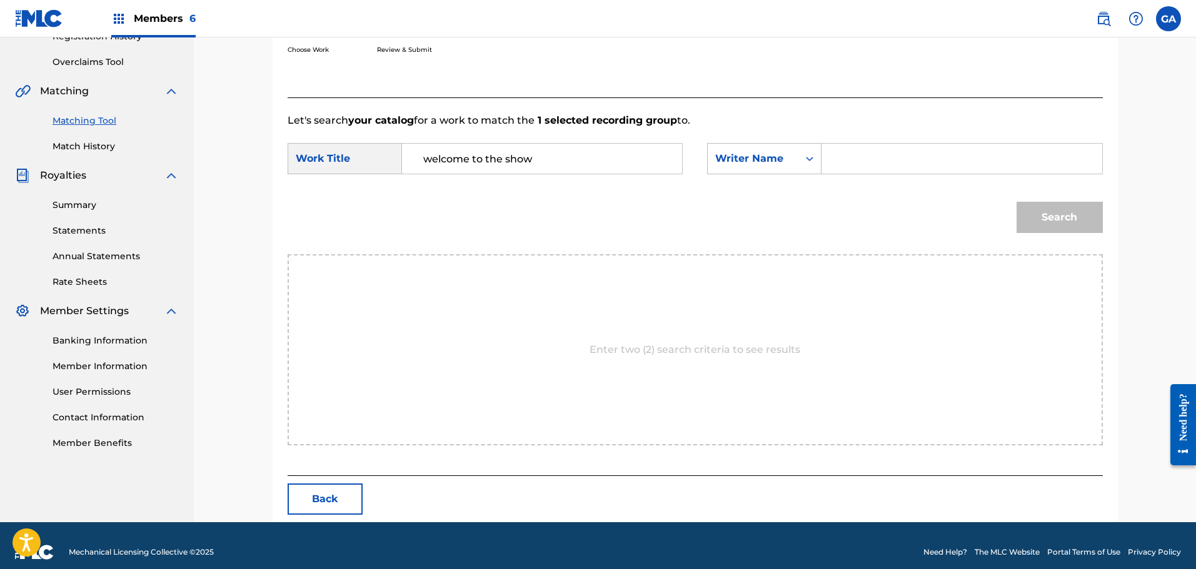
click at [840, 159] on input "Search Form" at bounding box center [961, 159] width 259 height 30
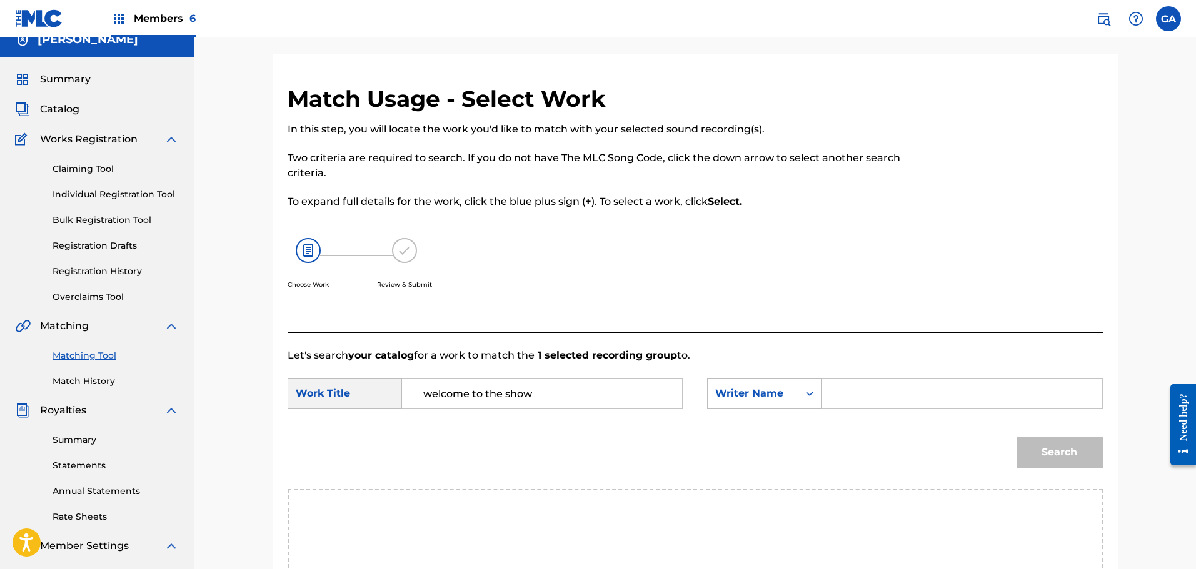
scroll to position [13, 0]
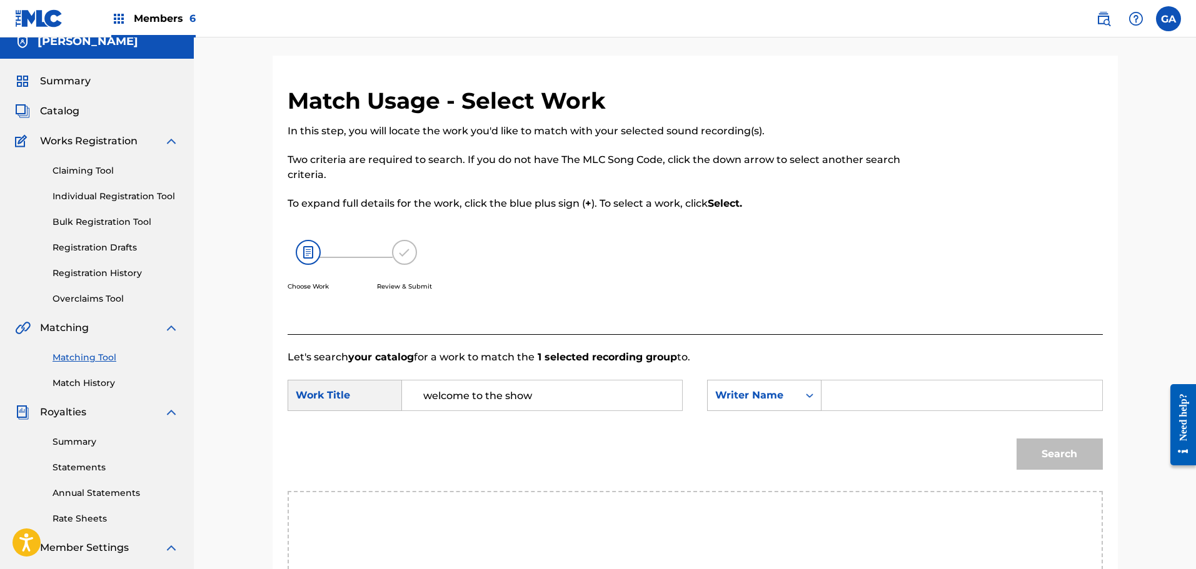
click at [78, 376] on div "Matching Tool Match History" at bounding box center [97, 363] width 164 height 54
click at [86, 384] on link "Match History" at bounding box center [116, 383] width 126 height 13
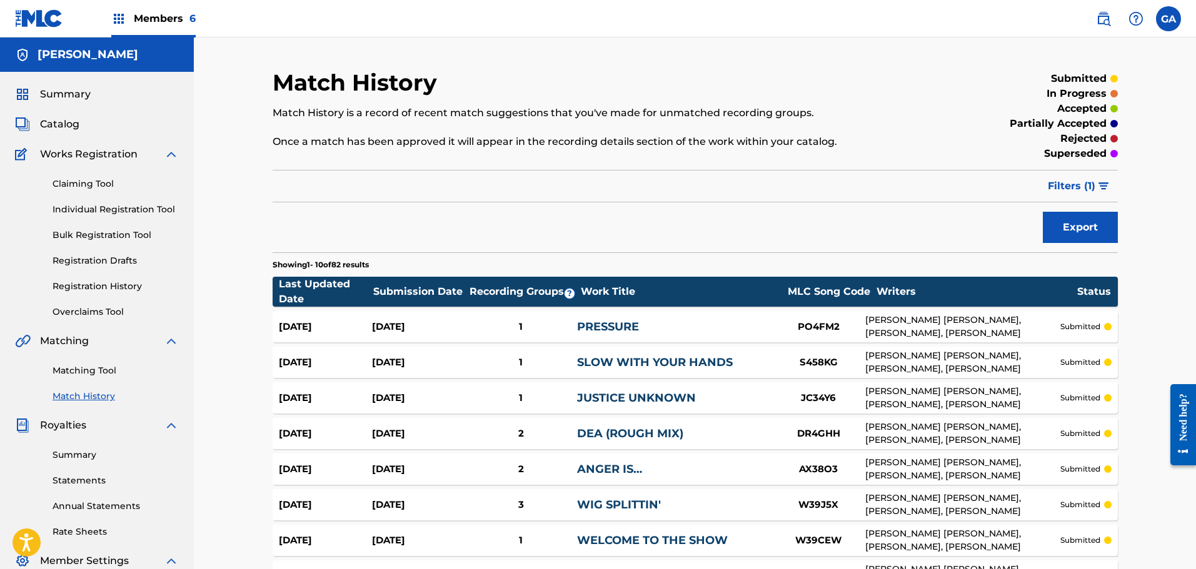
click at [81, 374] on link "Matching Tool" at bounding box center [116, 370] width 126 height 13
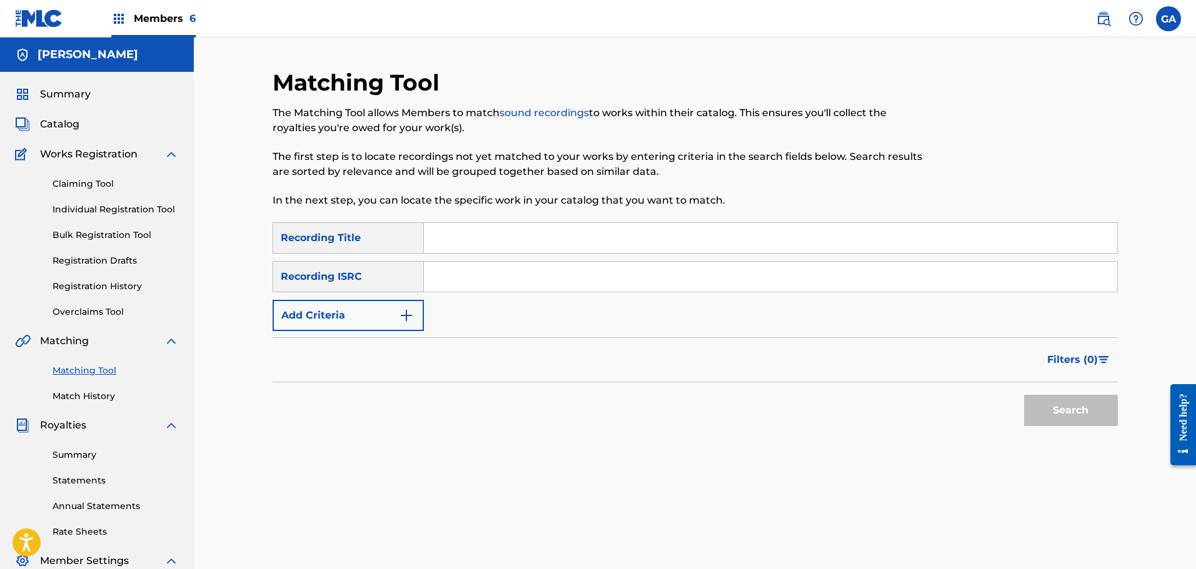
click at [448, 238] on input "Search Form" at bounding box center [770, 238] width 693 height 30
type input "ready to halt"
click at [394, 316] on button "Add Criteria" at bounding box center [348, 315] width 151 height 31
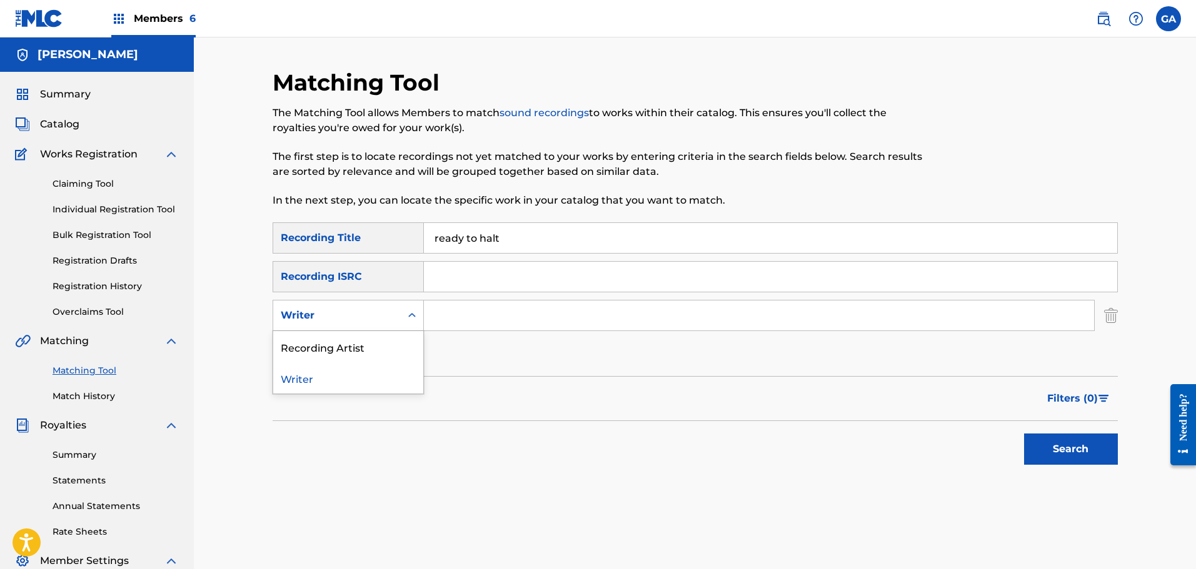
click at [366, 322] on div "Writer" at bounding box center [337, 315] width 113 height 15
drag, startPoint x: 469, startPoint y: 319, endPoint x: 497, endPoint y: 334, distance: 31.9
click at [469, 319] on input "Search Form" at bounding box center [759, 316] width 670 height 30
type input "agis"
click at [1024, 434] on button "Search" at bounding box center [1071, 449] width 94 height 31
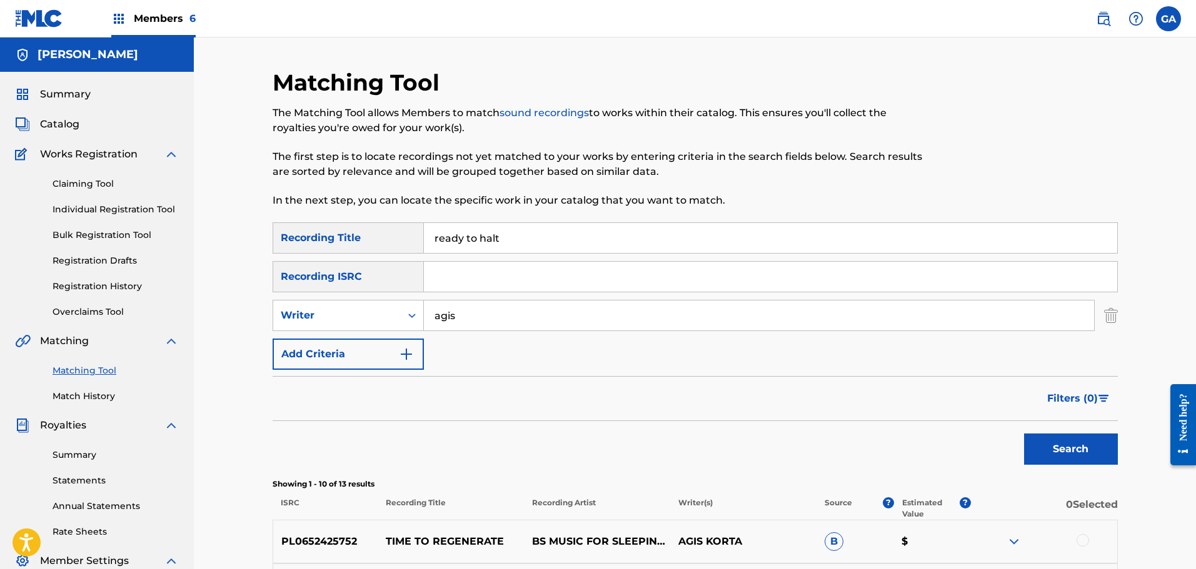
drag, startPoint x: 496, startPoint y: 240, endPoint x: 383, endPoint y: 226, distance: 114.6
click at [383, 226] on div "SearchWithCriteriafdc4c017-fc5d-4c45-bd7f-8de1461123a8 Recording Title ready to…" at bounding box center [695, 238] width 845 height 31
type input "welcome to the show"
click at [1087, 451] on button "Search" at bounding box center [1071, 449] width 94 height 31
click at [393, 316] on div "Writer" at bounding box center [337, 316] width 128 height 24
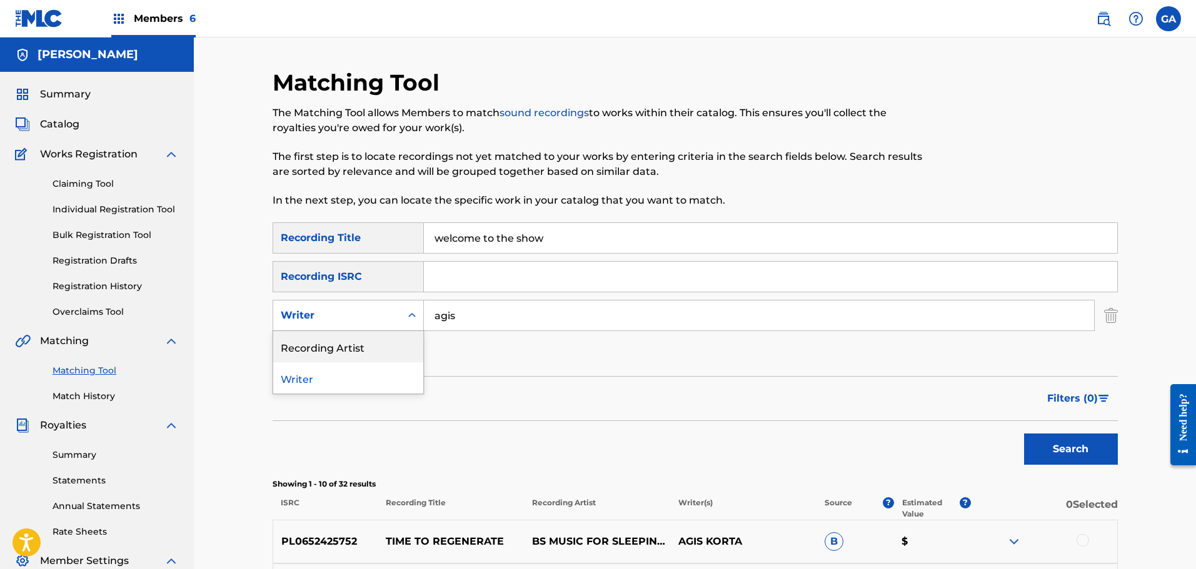
drag, startPoint x: 374, startPoint y: 343, endPoint x: 423, endPoint y: 333, distance: 50.4
click at [376, 343] on div "Recording Artist" at bounding box center [348, 346] width 150 height 31
click at [504, 324] on input "Search Form" at bounding box center [759, 316] width 670 height 30
type input "billy club sandwich"
click at [1024, 434] on button "Search" at bounding box center [1071, 449] width 94 height 31
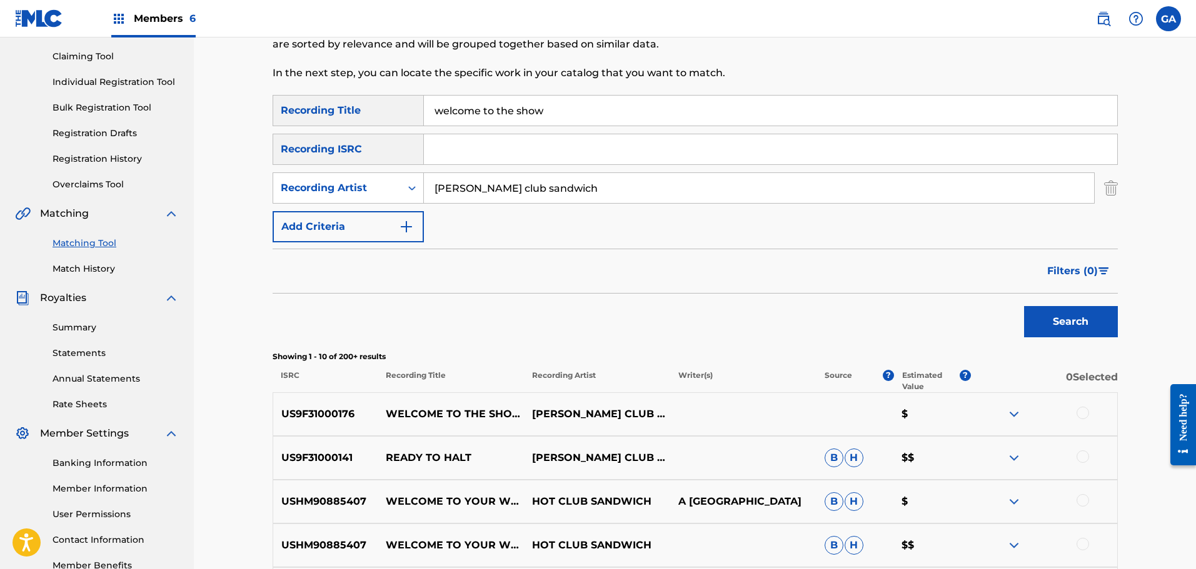
scroll to position [250, 0]
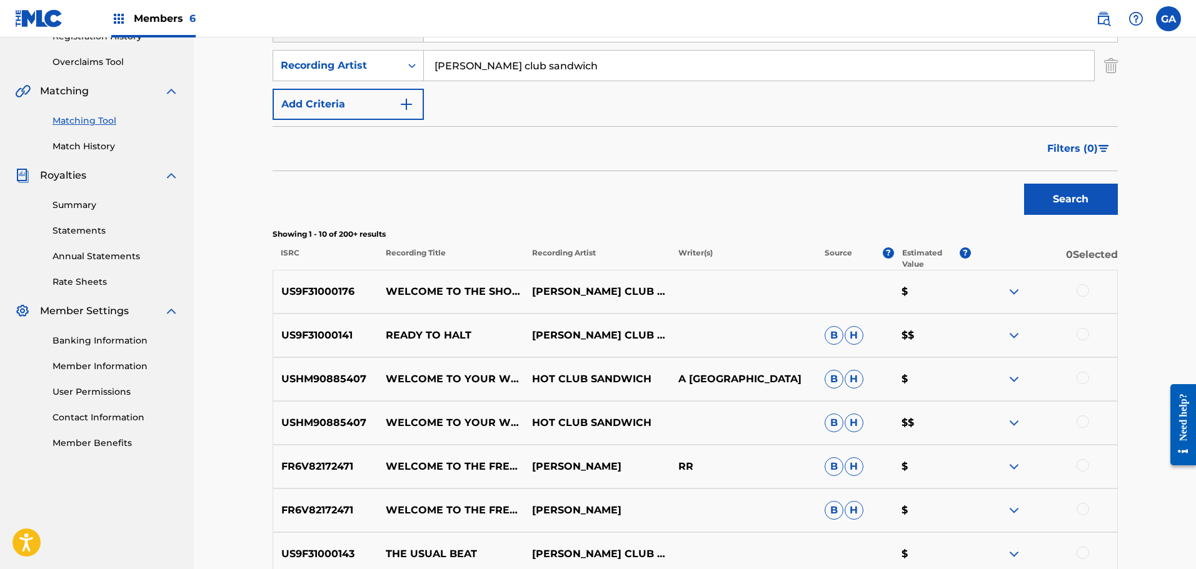
click at [1075, 294] on div at bounding box center [1044, 291] width 146 height 15
click at [1082, 294] on div at bounding box center [1082, 290] width 13 height 13
click at [890, 467] on button "Match 1 Group" at bounding box center [878, 467] width 138 height 31
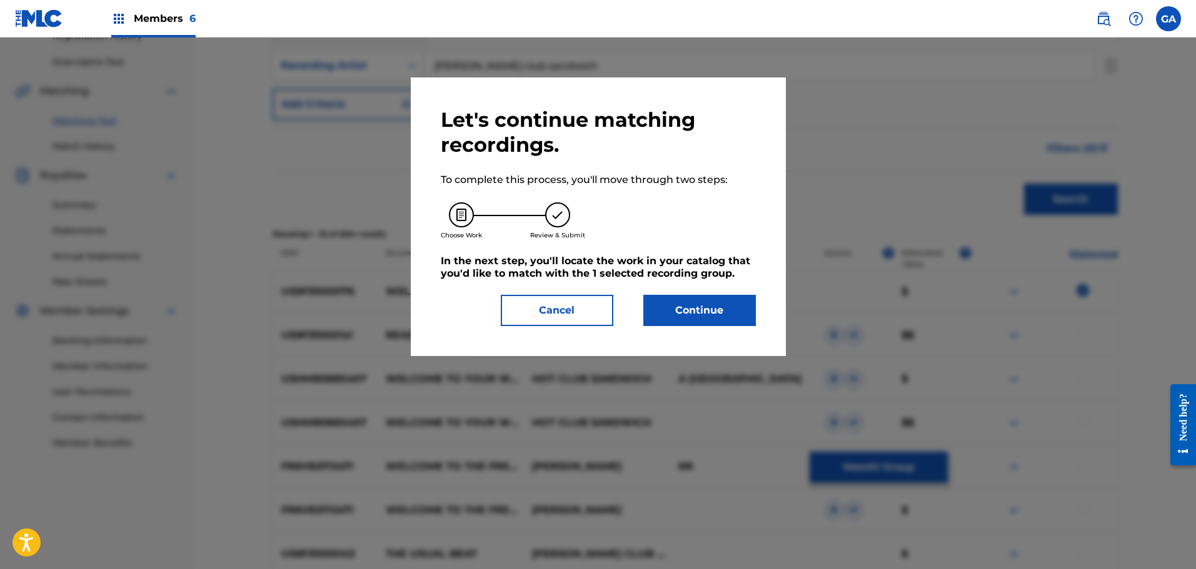
click at [707, 307] on button "Continue" at bounding box center [699, 310] width 113 height 31
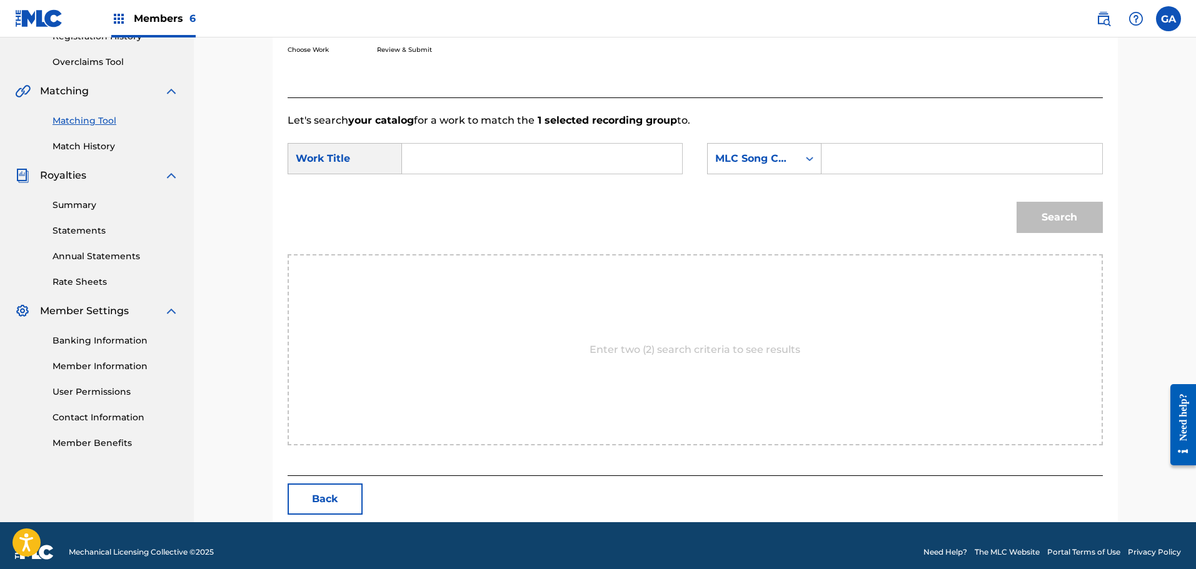
click at [509, 158] on input "Search Form" at bounding box center [542, 159] width 259 height 30
type input "welcome to the show"
click at [753, 173] on div "MLC Song Code" at bounding box center [764, 158] width 114 height 31
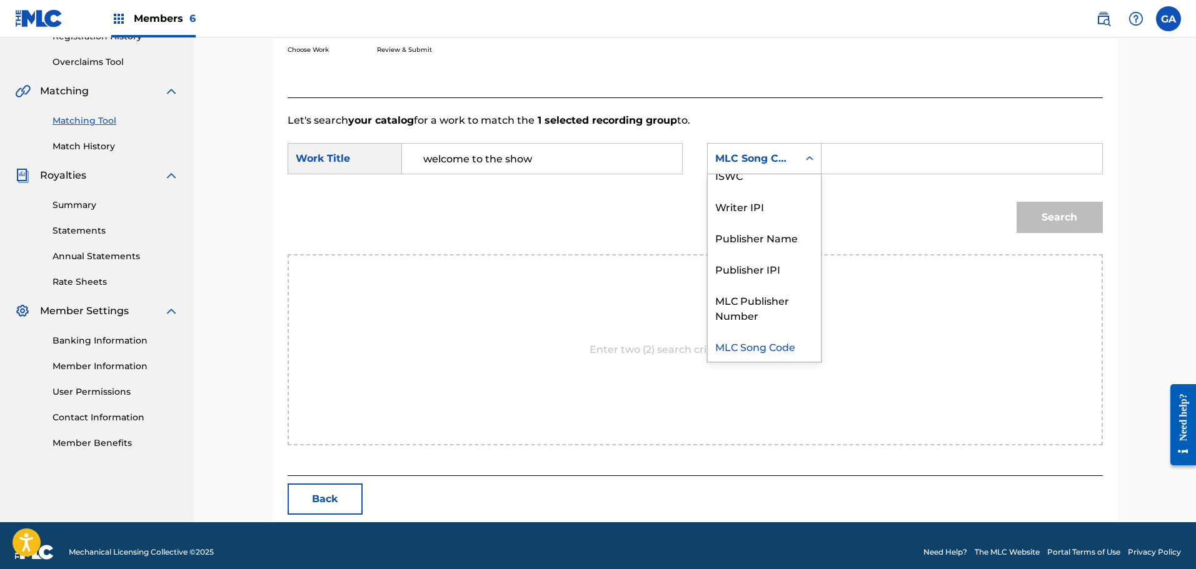
scroll to position [0, 0]
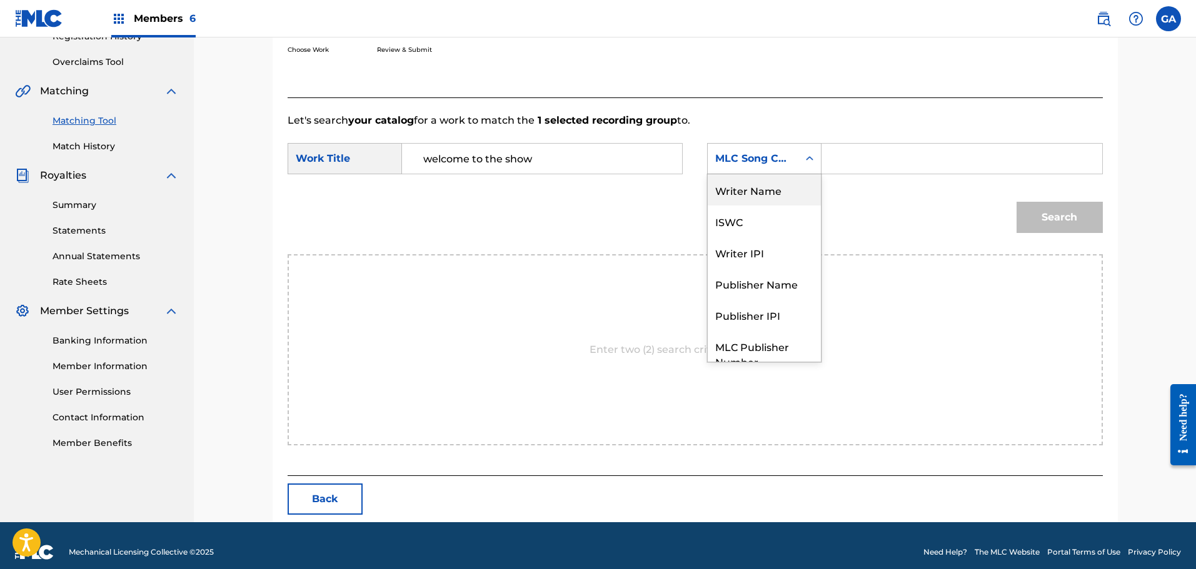
drag, startPoint x: 765, startPoint y: 188, endPoint x: 785, endPoint y: 183, distance: 20.6
click at [766, 188] on div "Writer Name" at bounding box center [764, 189] width 113 height 31
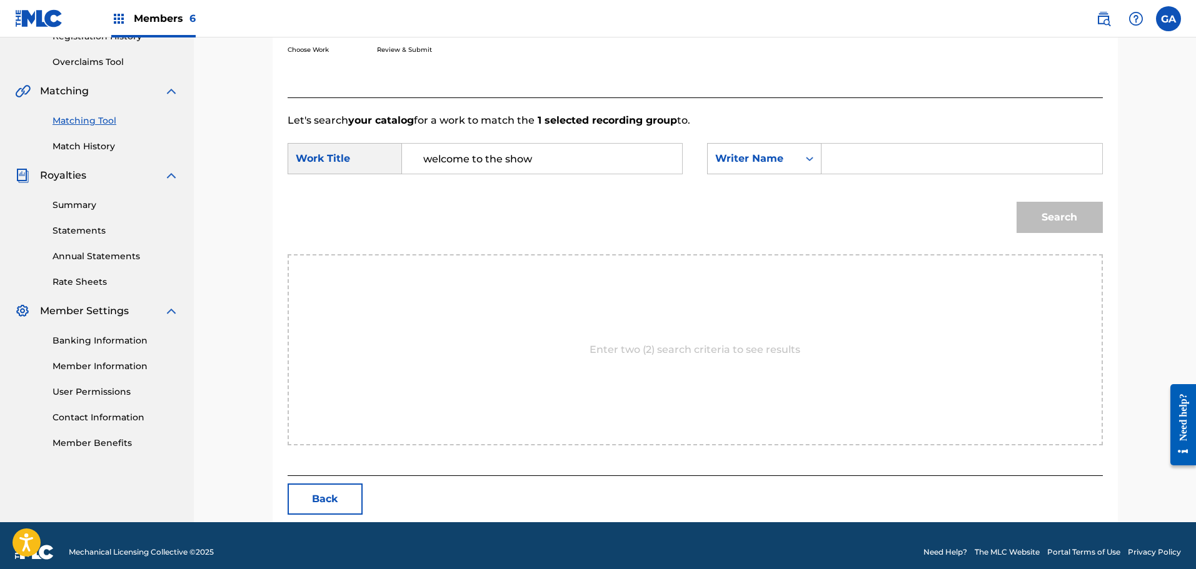
click at [848, 157] on input "Search Form" at bounding box center [961, 159] width 259 height 30
type input "agis"
click at [1016, 202] on button "Search" at bounding box center [1059, 217] width 86 height 31
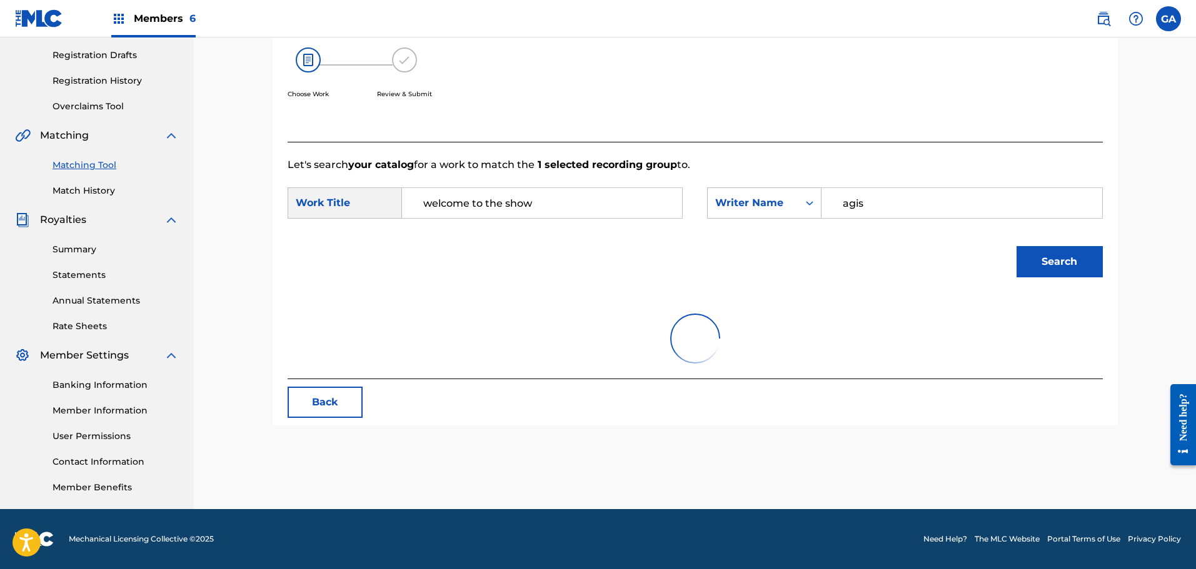
scroll to position [250, 0]
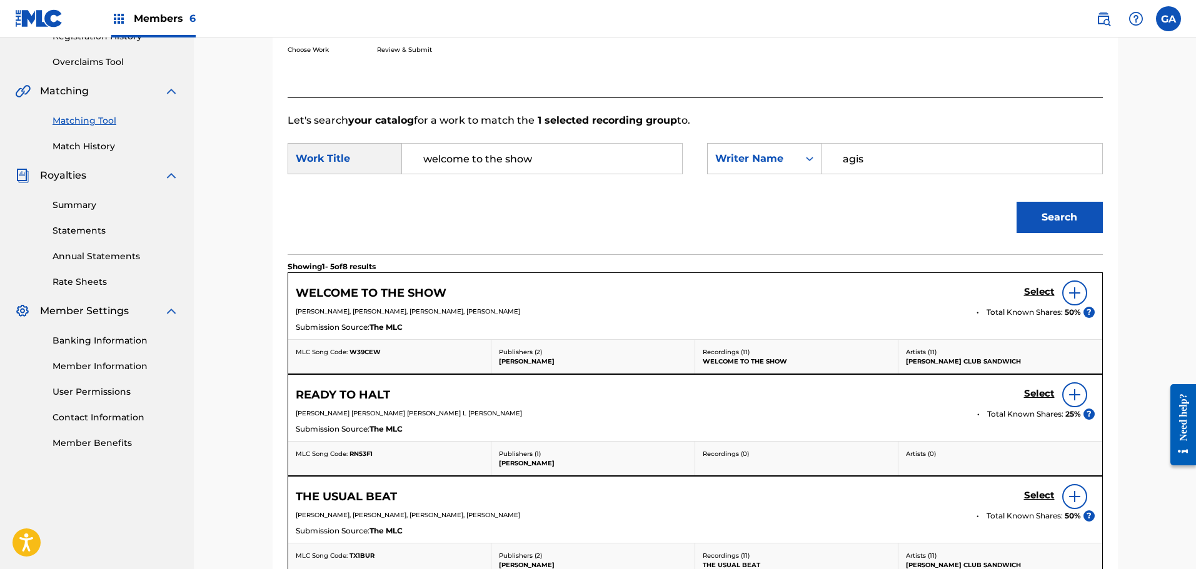
click at [1036, 289] on h5 "Select" at bounding box center [1039, 292] width 31 height 12
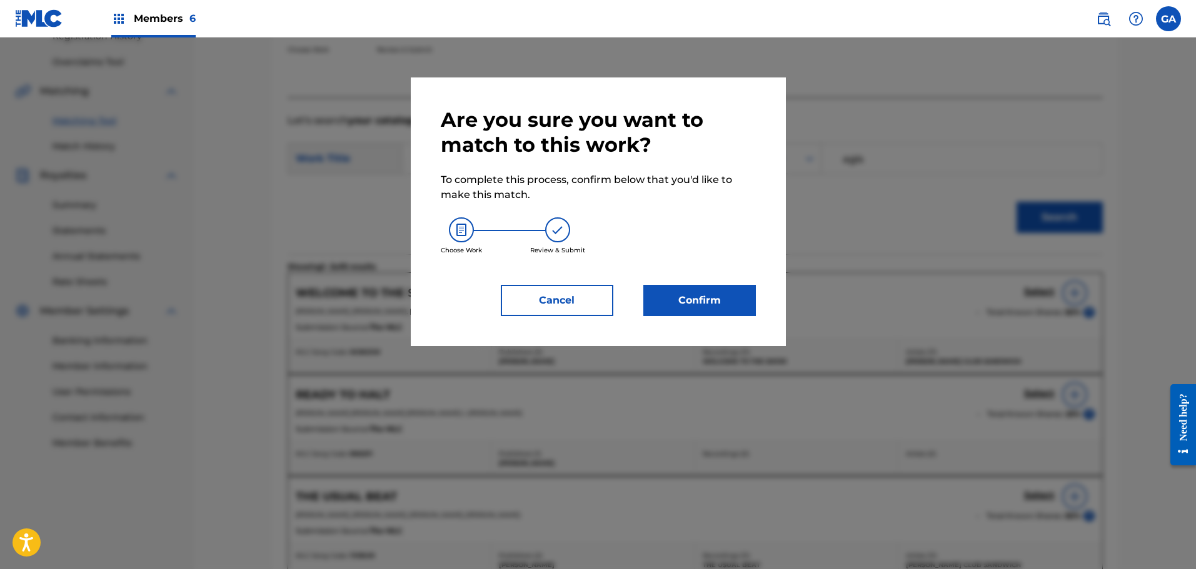
click at [715, 299] on button "Confirm" at bounding box center [699, 300] width 113 height 31
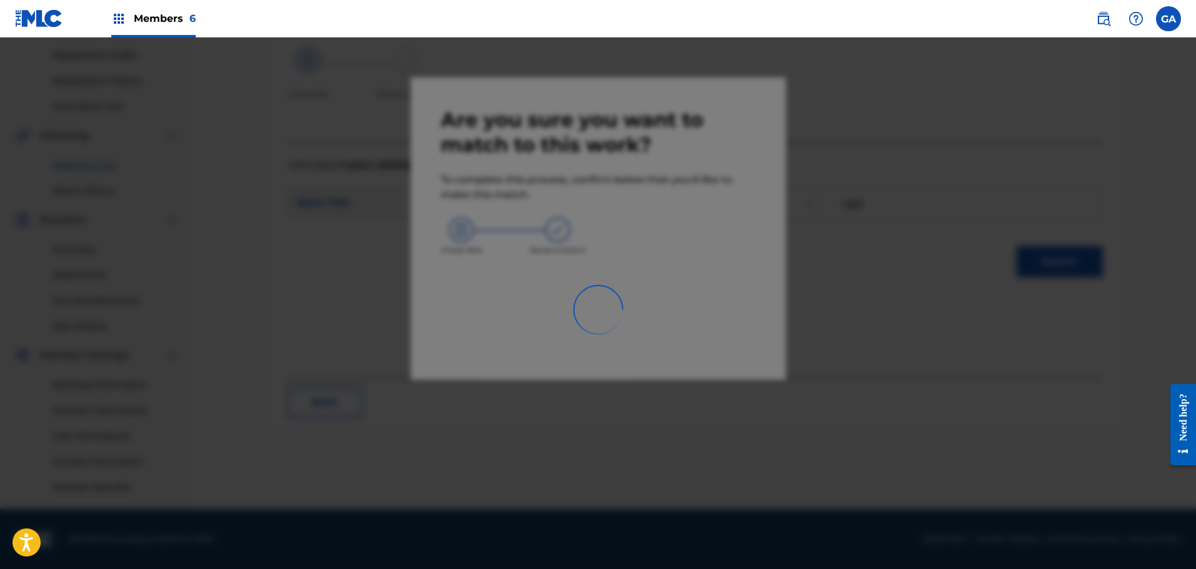
scroll to position [206, 0]
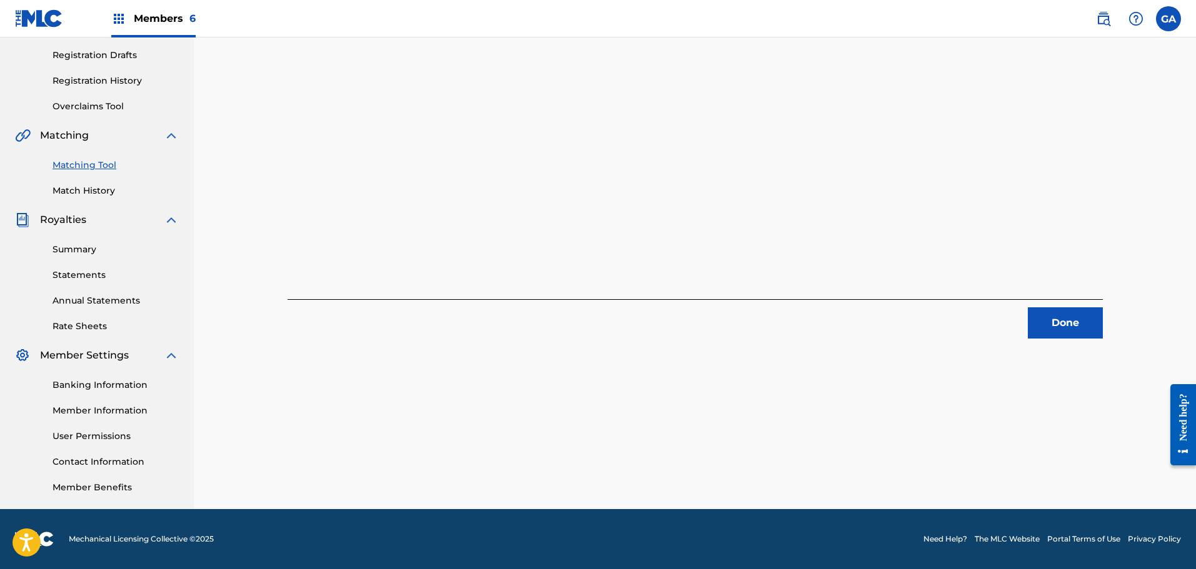
click at [1083, 318] on button "Done" at bounding box center [1065, 323] width 75 height 31
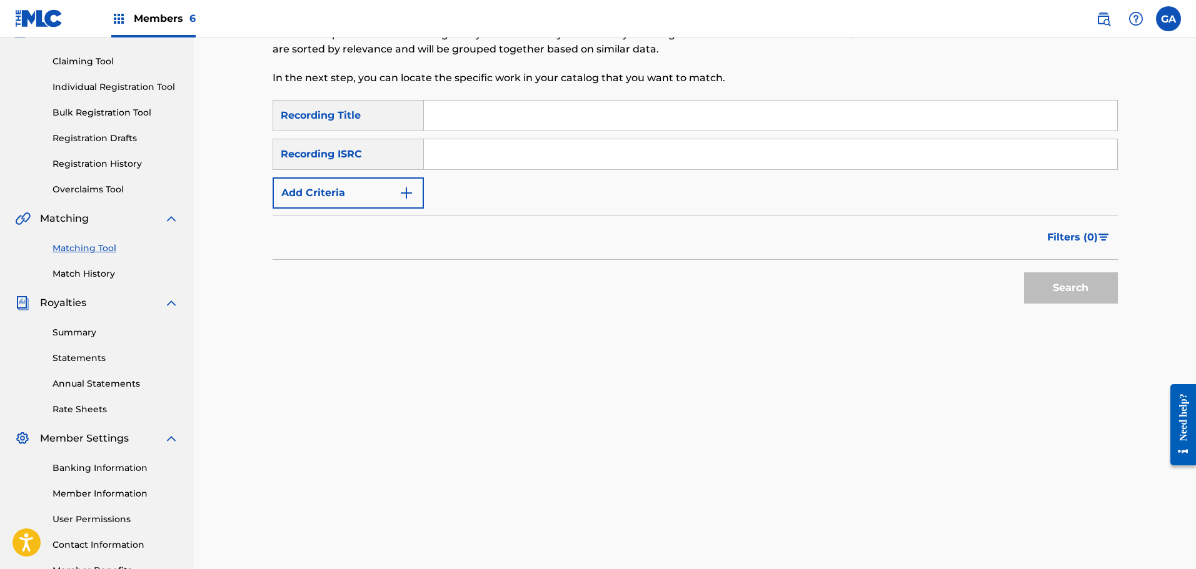
scroll to position [0, 0]
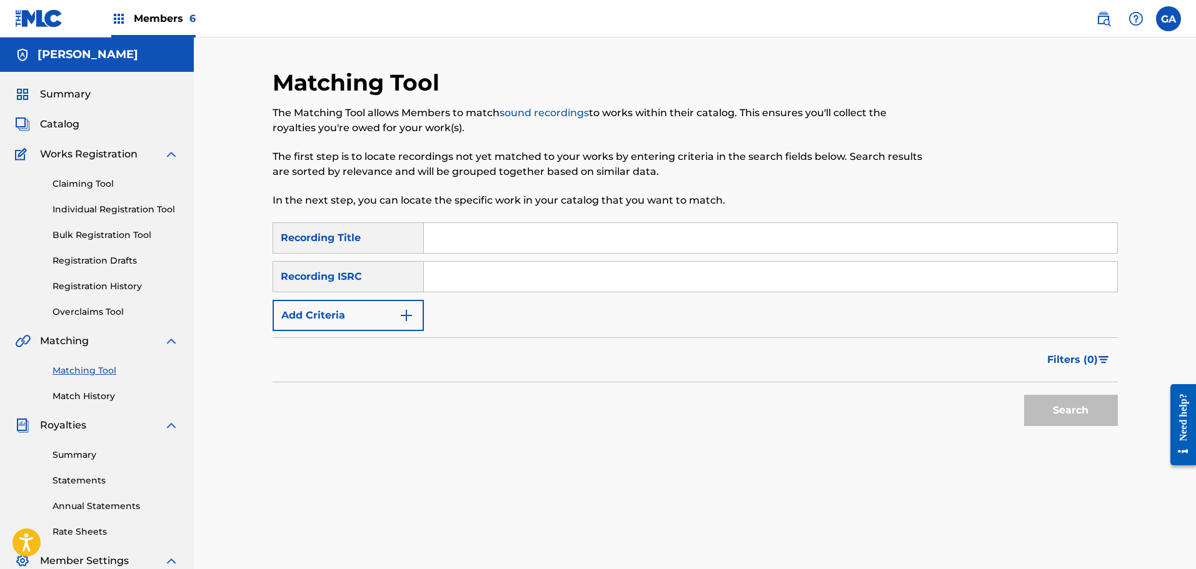
click at [85, 375] on link "Matching Tool" at bounding box center [116, 370] width 126 height 13
click at [390, 321] on button "Add Criteria" at bounding box center [348, 315] width 151 height 31
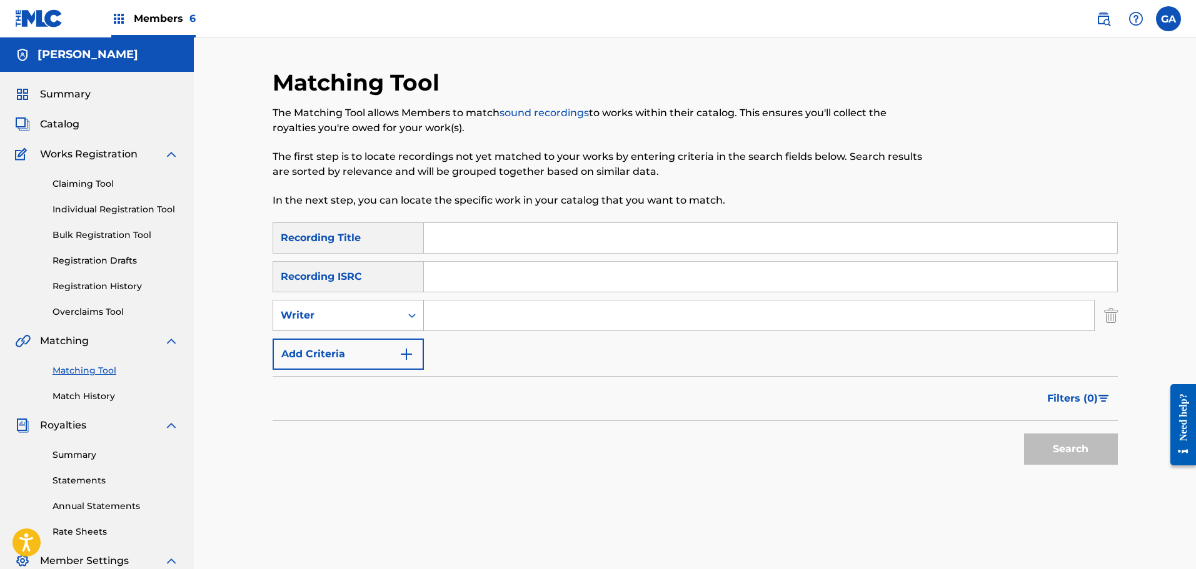
click at [345, 310] on div "Writer" at bounding box center [337, 315] width 113 height 15
drag, startPoint x: 359, startPoint y: 348, endPoint x: 448, endPoint y: 331, distance: 90.2
click at [366, 349] on div "Recording Artist" at bounding box center [348, 346] width 150 height 31
drag, startPoint x: 448, startPoint y: 331, endPoint x: 478, endPoint y: 323, distance: 31.1
click at [478, 323] on input "Search Form" at bounding box center [759, 316] width 670 height 30
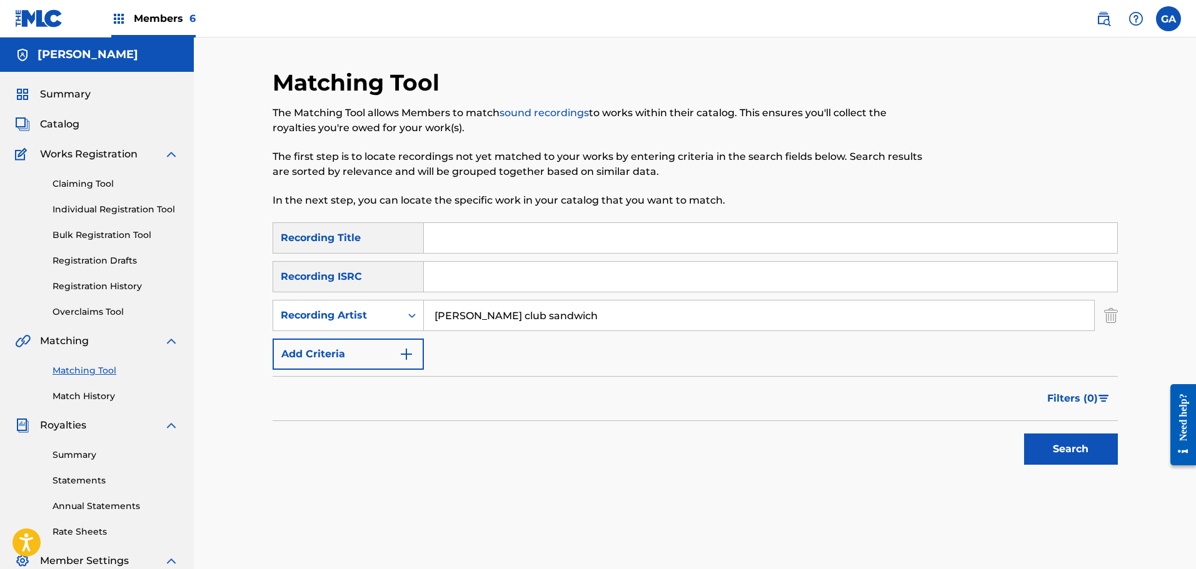
type input "billy club sandwich"
click at [1024, 434] on button "Search" at bounding box center [1071, 449] width 94 height 31
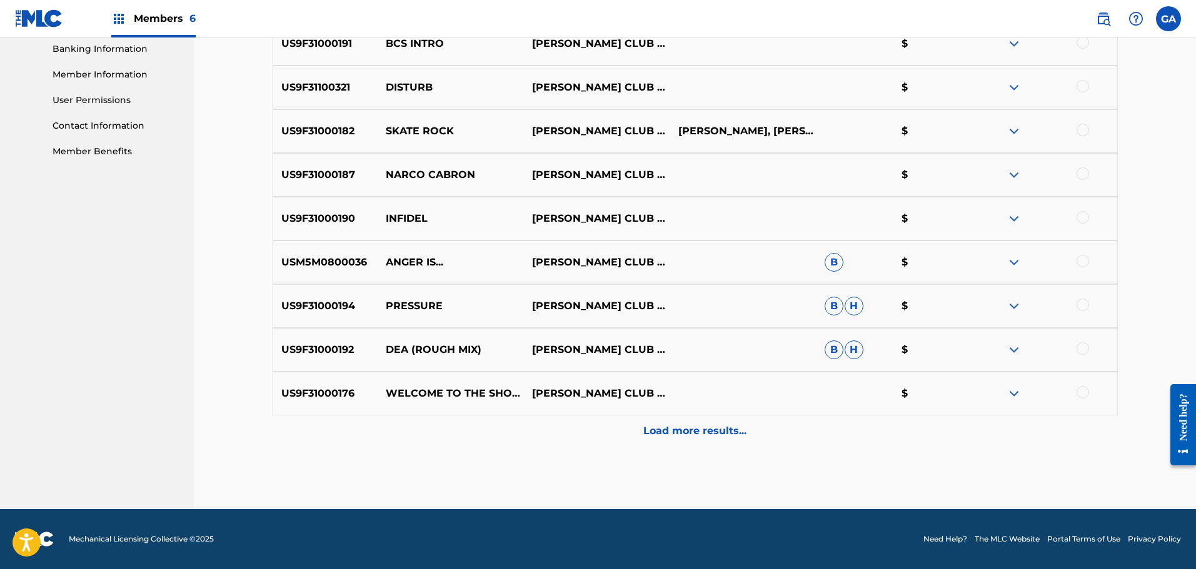
drag, startPoint x: 698, startPoint y: 431, endPoint x: 716, endPoint y: 434, distance: 19.0
click at [698, 431] on p "Load more results..." at bounding box center [694, 431] width 103 height 15
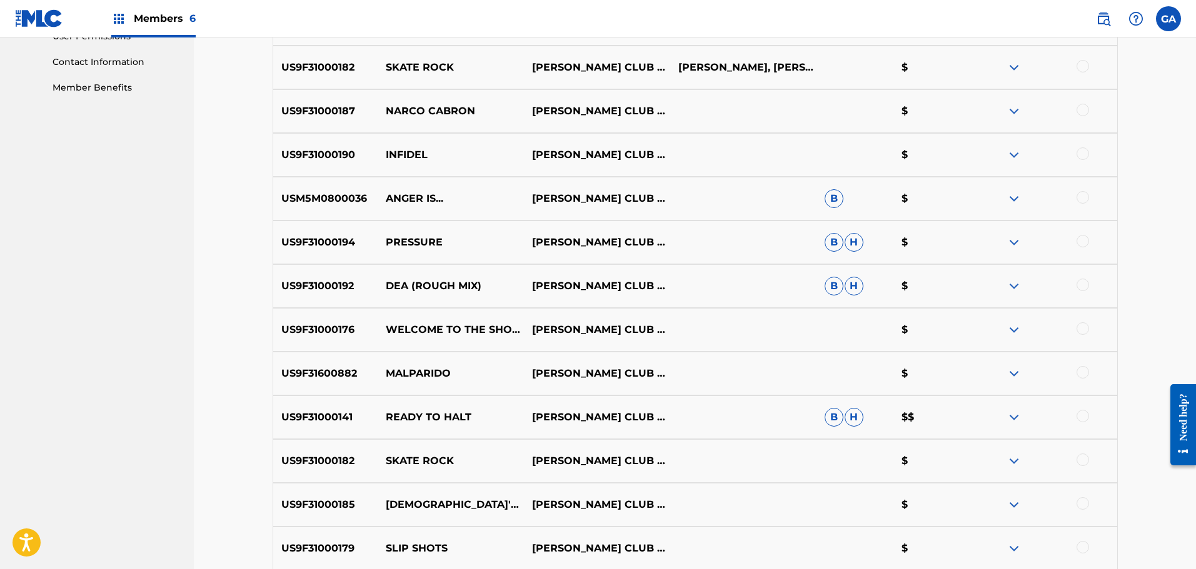
scroll to position [813, 0]
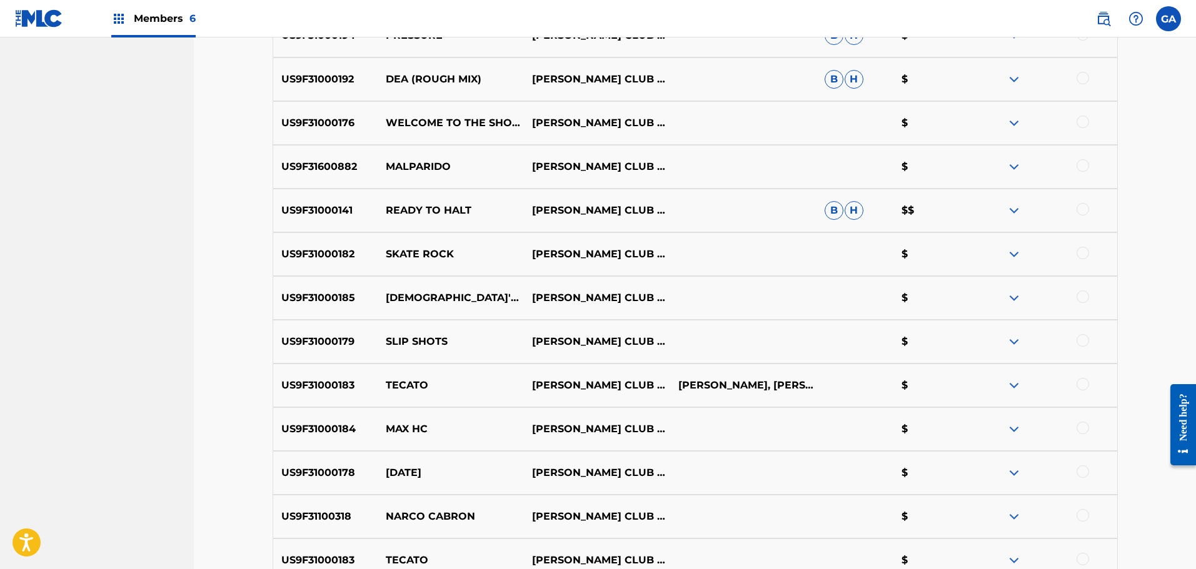
click at [1081, 210] on div at bounding box center [1082, 209] width 13 height 13
click at [902, 473] on button "Match 1 Group" at bounding box center [878, 467] width 138 height 31
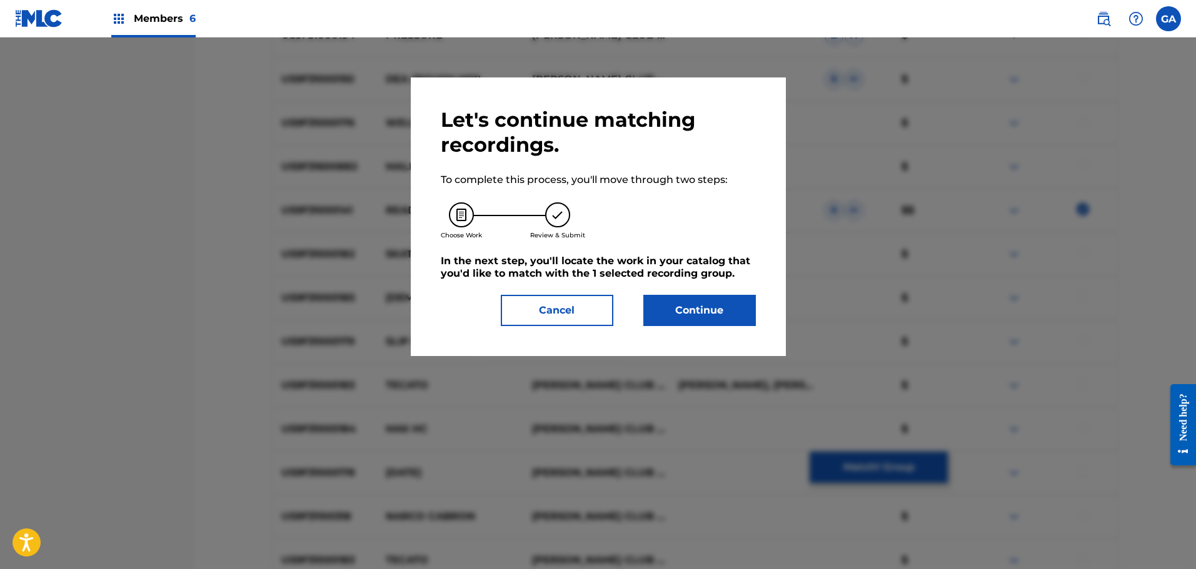
click at [707, 316] on button "Continue" at bounding box center [699, 310] width 113 height 31
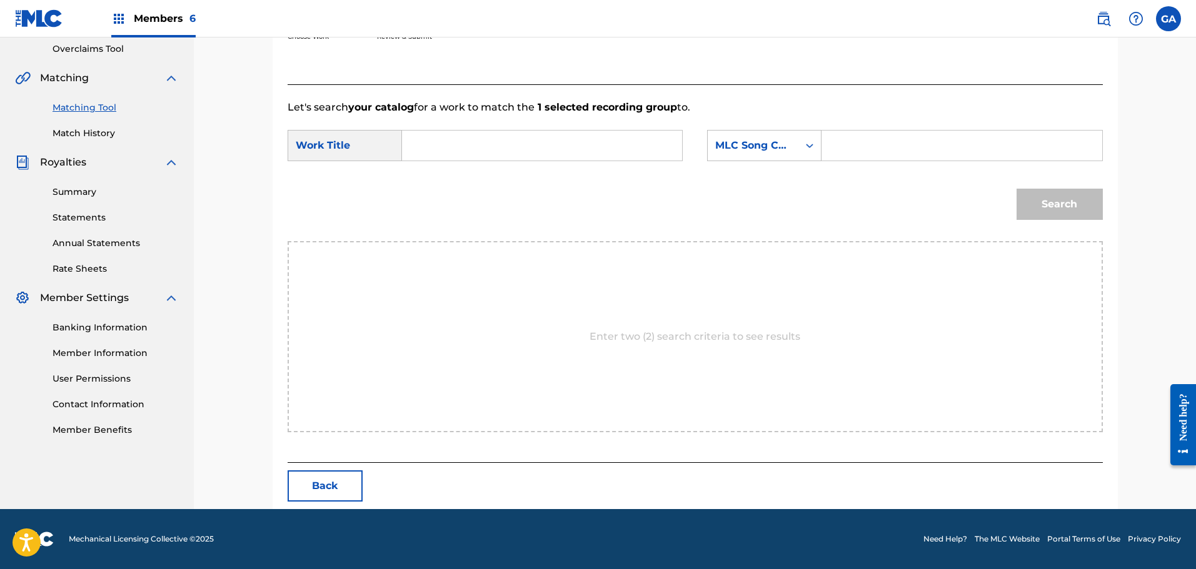
click at [476, 149] on input "Search Form" at bounding box center [542, 146] width 259 height 30
type input "ready to halt"
click at [775, 153] on div "MLC Song Code" at bounding box center [753, 146] width 91 height 24
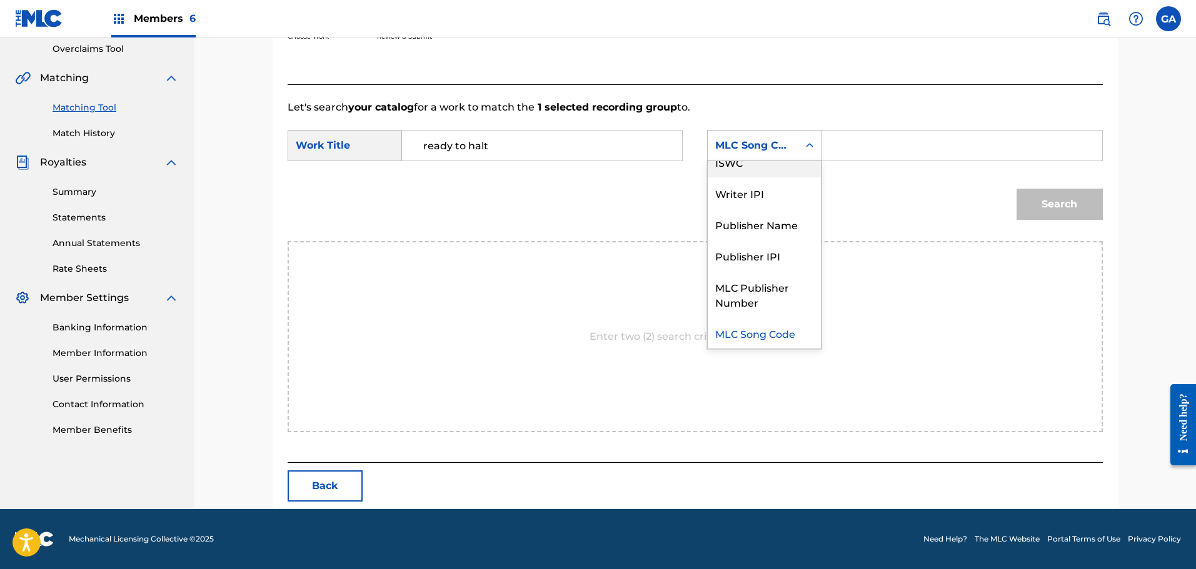
scroll to position [0, 0]
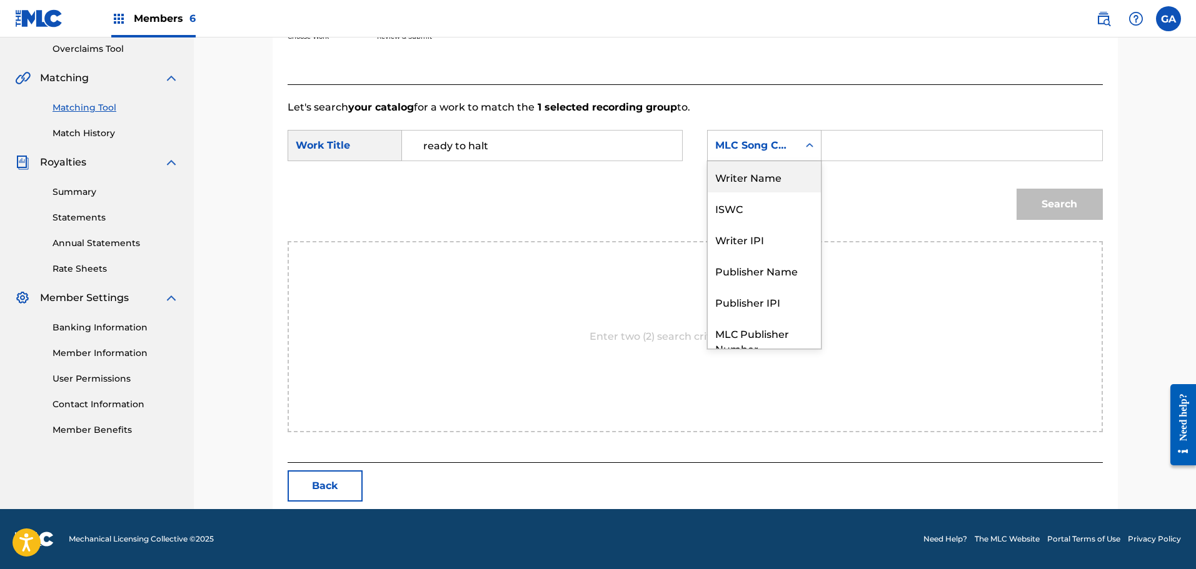
drag, startPoint x: 777, startPoint y: 174, endPoint x: 789, endPoint y: 171, distance: 12.1
click at [777, 174] on div "Writer Name" at bounding box center [764, 176] width 113 height 31
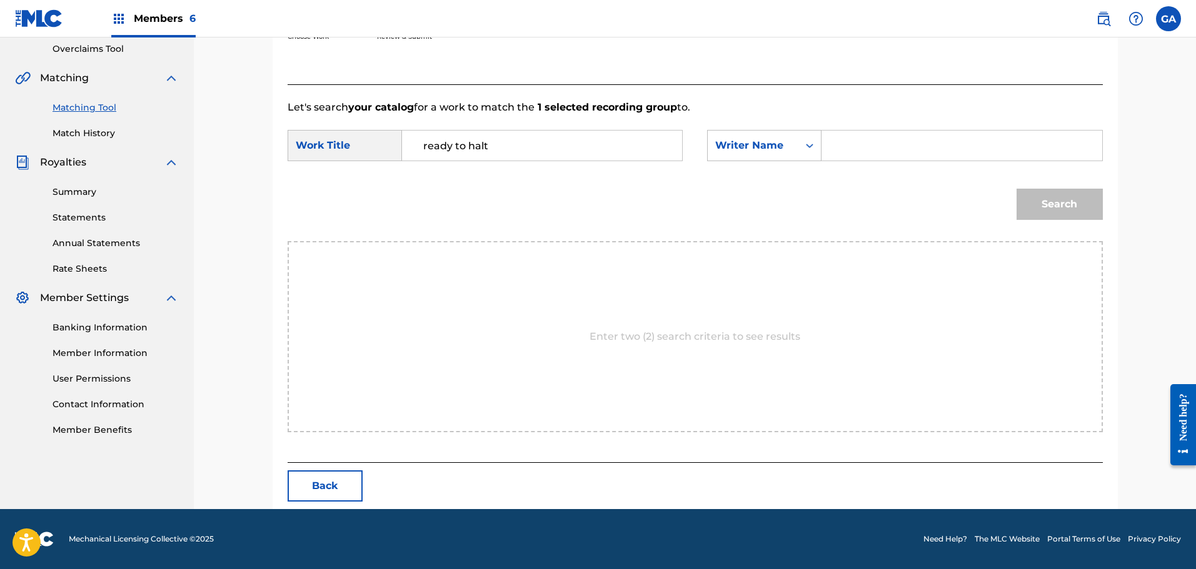
click at [849, 149] on input "Search Form" at bounding box center [961, 146] width 259 height 30
type input "agis"
click at [1016, 189] on button "Search" at bounding box center [1059, 204] width 86 height 31
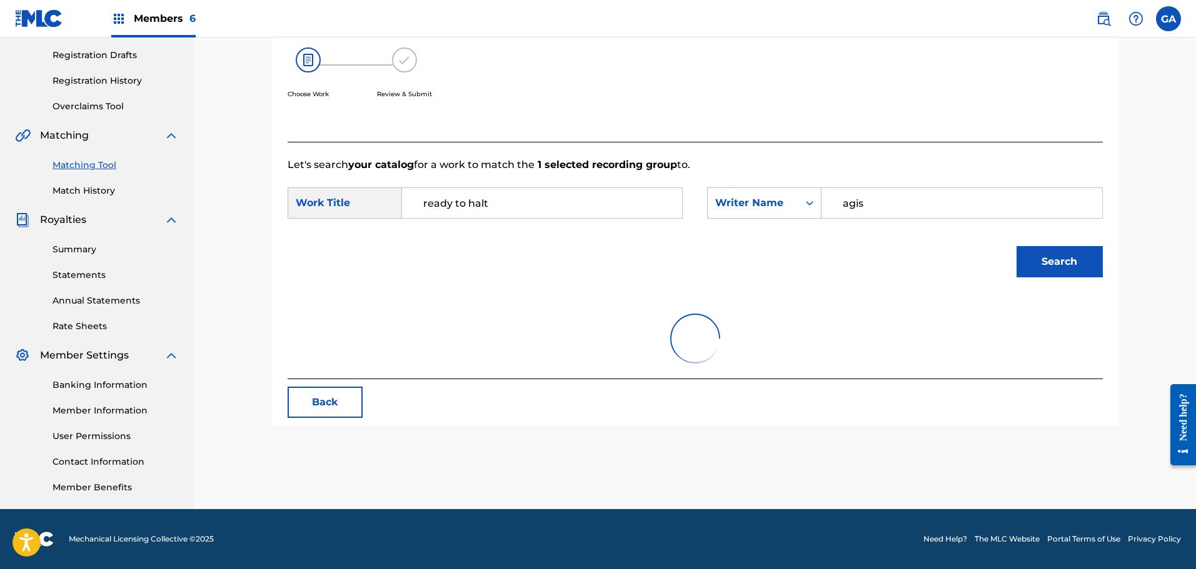
scroll to position [263, 0]
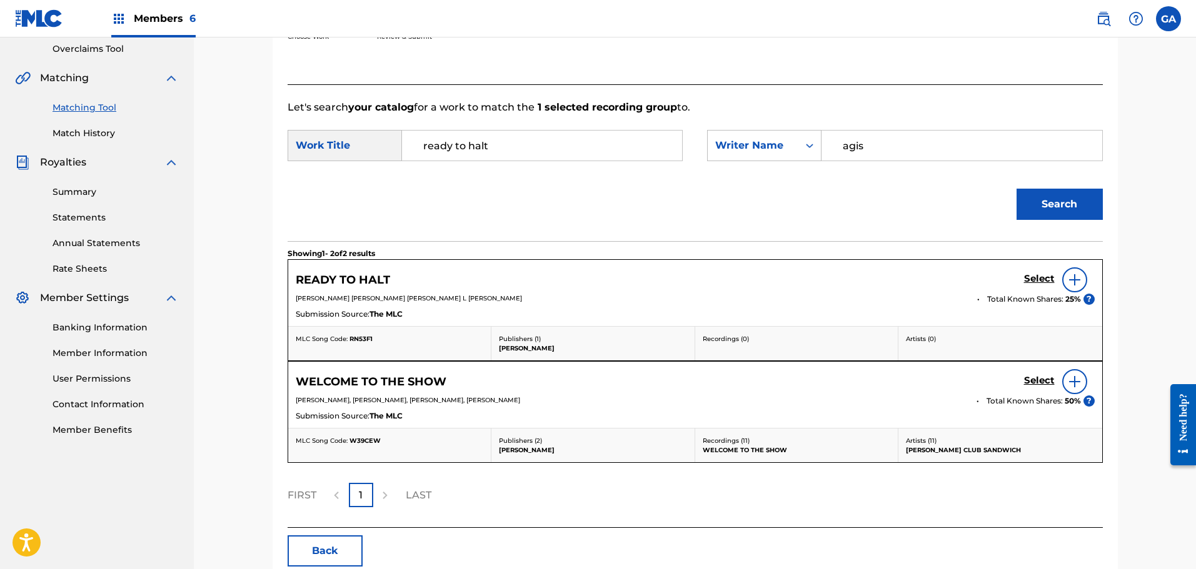
click at [1039, 282] on h5 "Select" at bounding box center [1039, 279] width 31 height 12
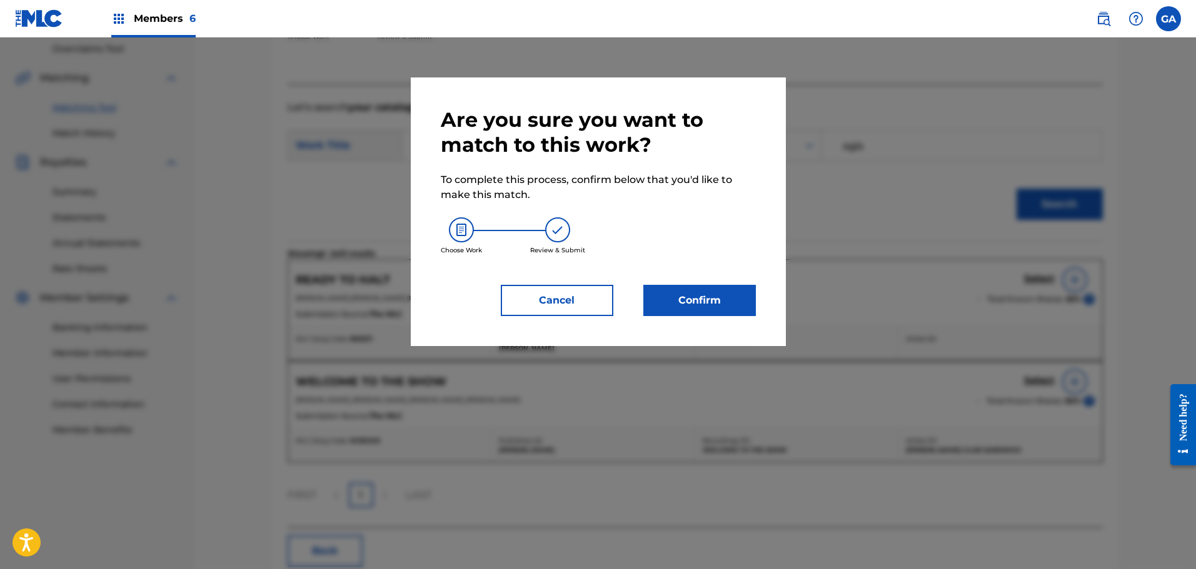
click at [729, 302] on button "Confirm" at bounding box center [699, 300] width 113 height 31
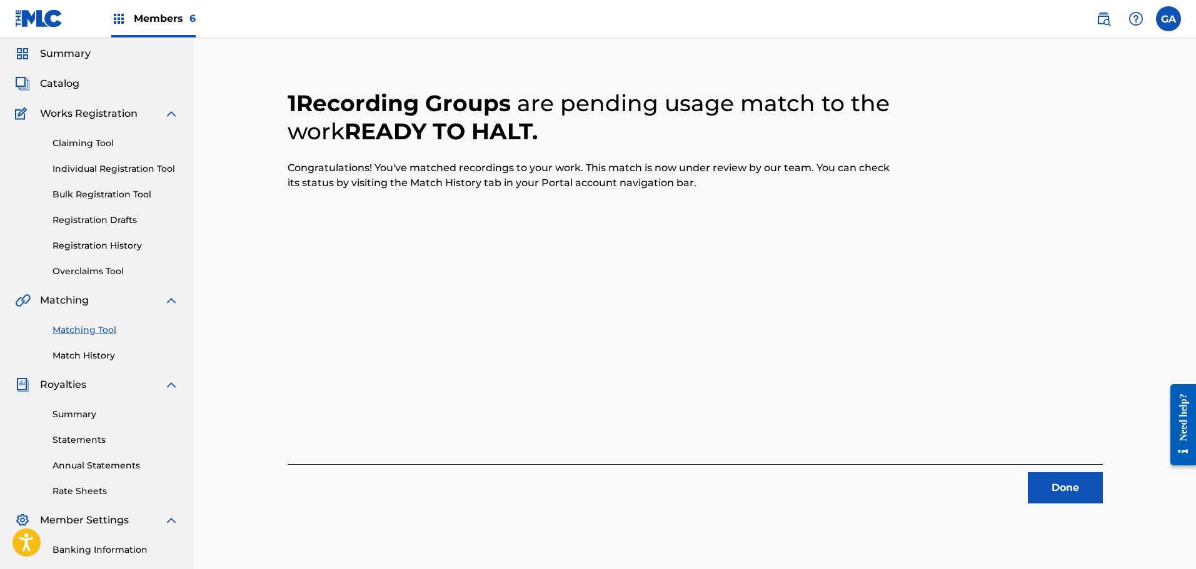
scroll to position [63, 0]
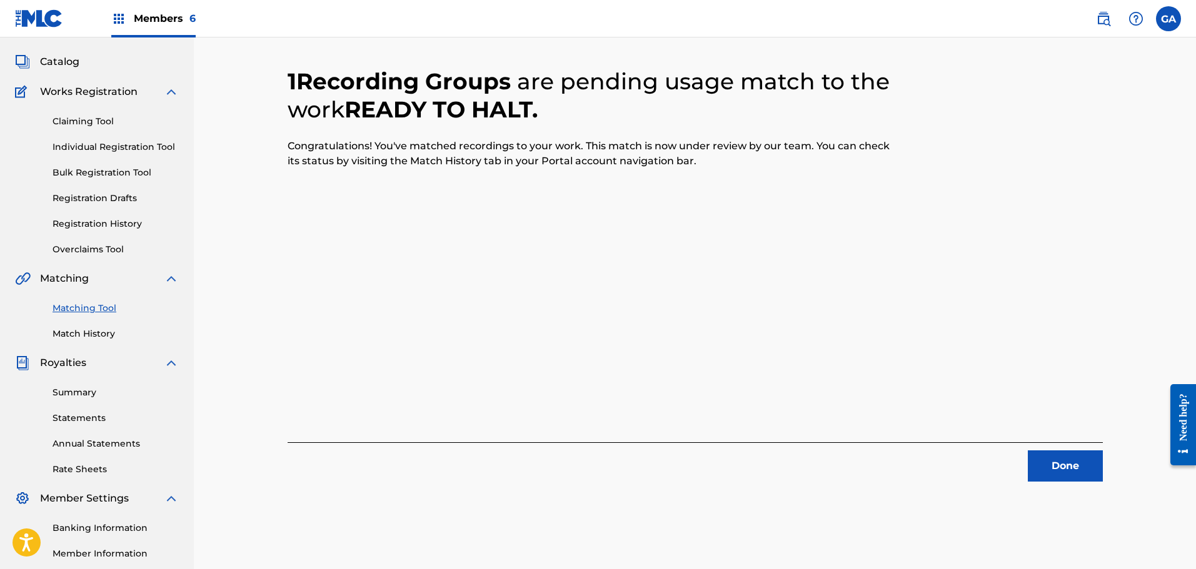
click at [100, 333] on link "Match History" at bounding box center [116, 334] width 126 height 13
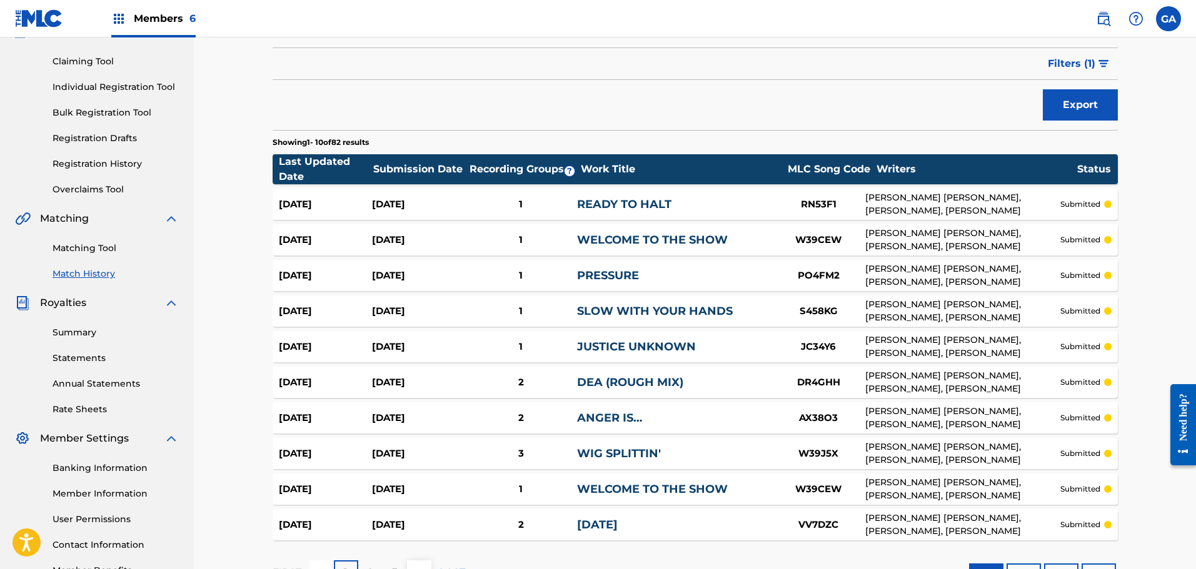
scroll to position [218, 0]
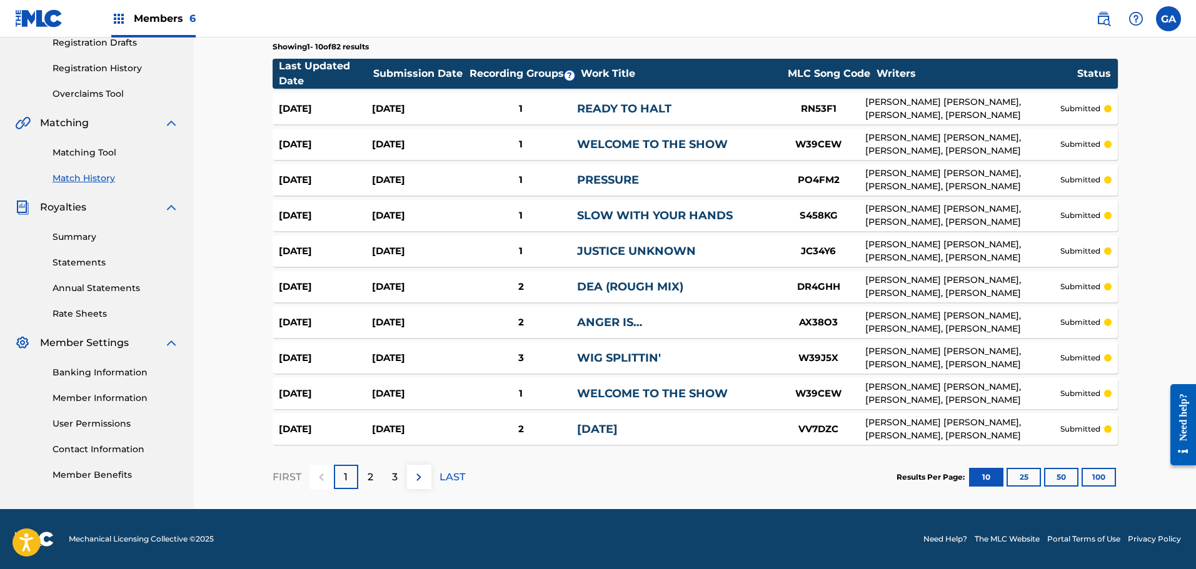
click at [1106, 475] on button "100" at bounding box center [1098, 477] width 34 height 19
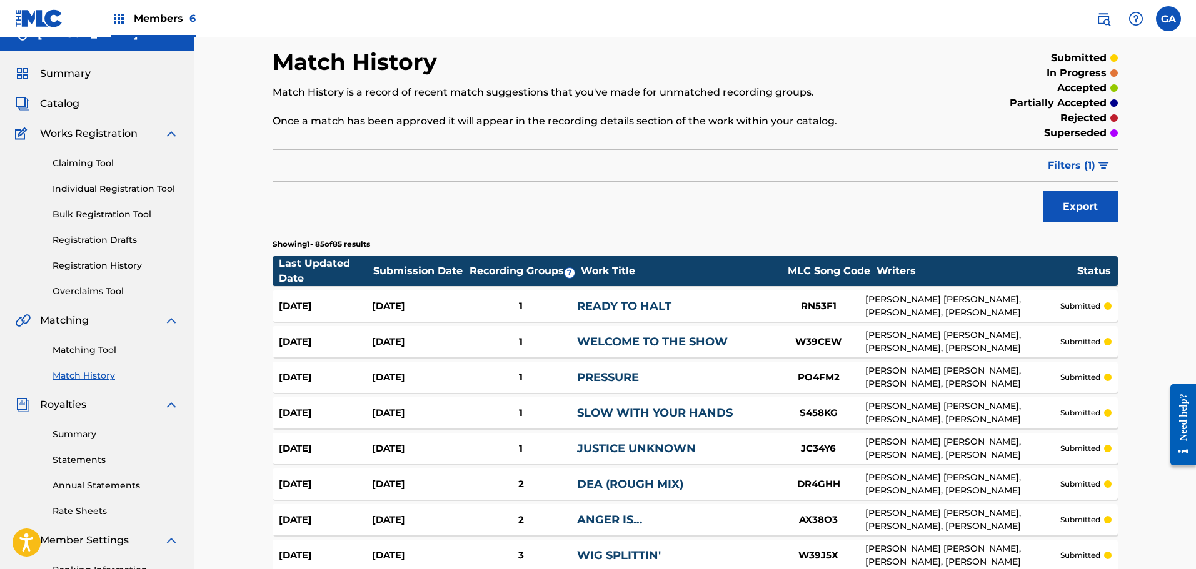
scroll to position [0, 0]
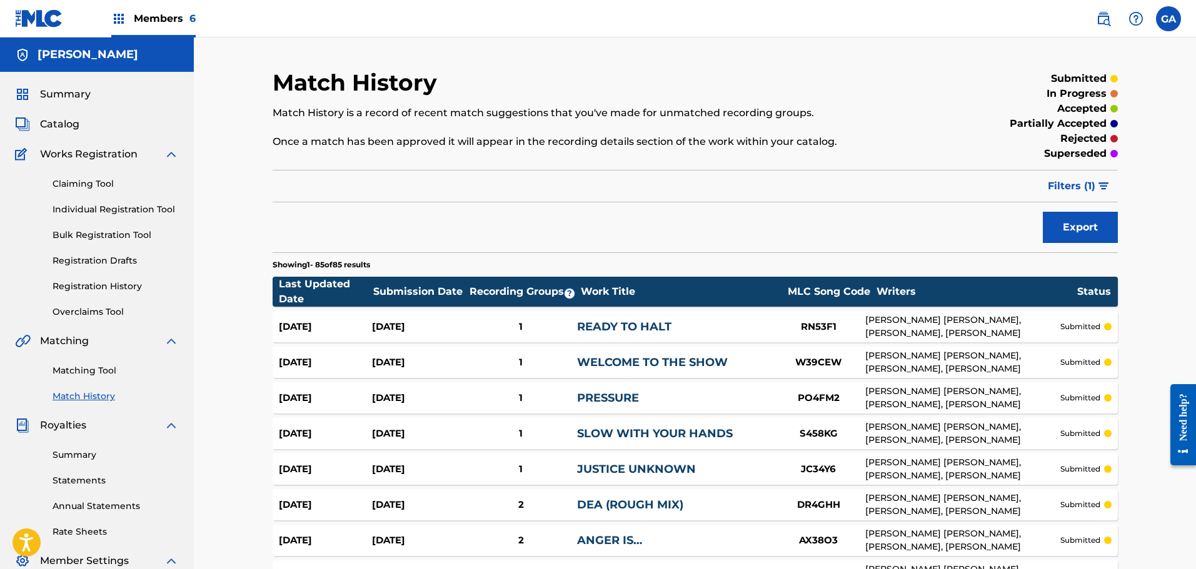
click at [84, 95] on span "Summary" at bounding box center [65, 94] width 51 height 15
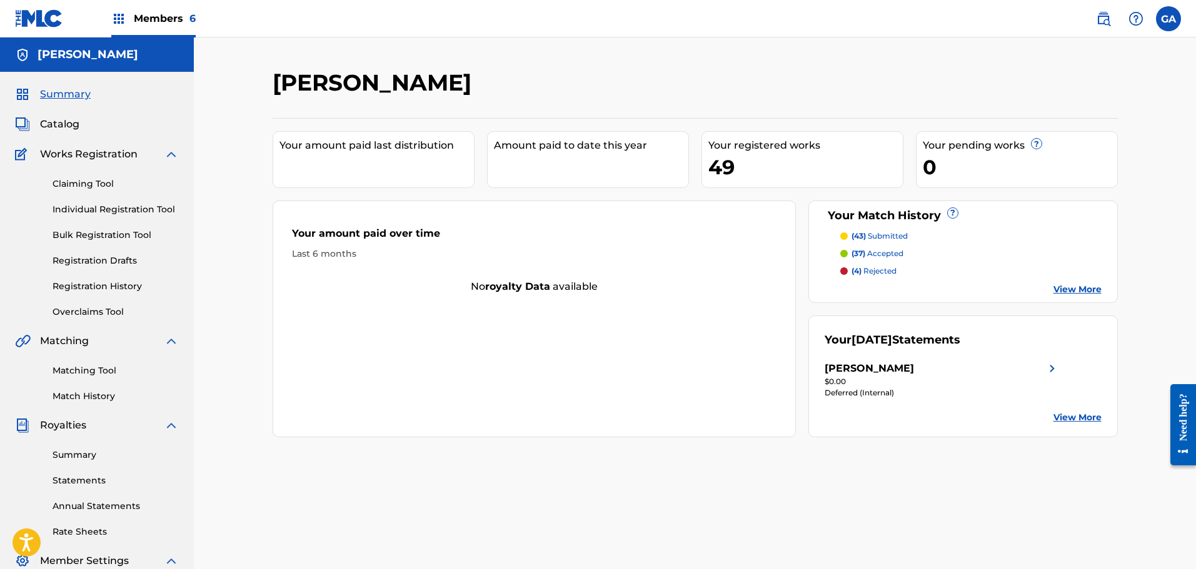
click at [164, 16] on span "Members 6" at bounding box center [165, 18] width 62 height 14
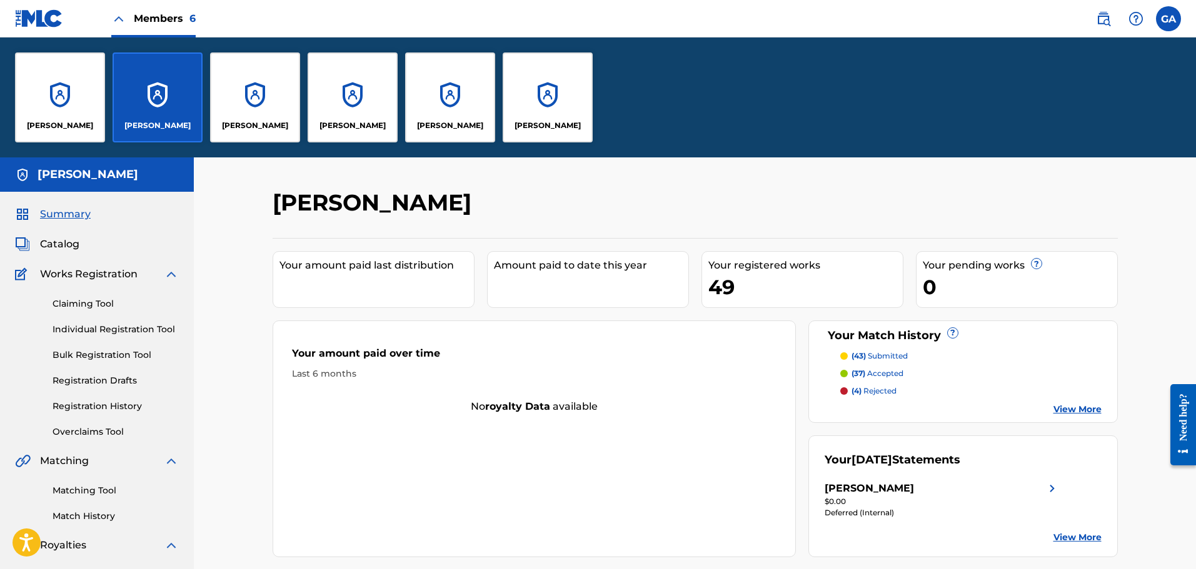
click at [63, 102] on div "[PERSON_NAME]" at bounding box center [60, 98] width 90 height 90
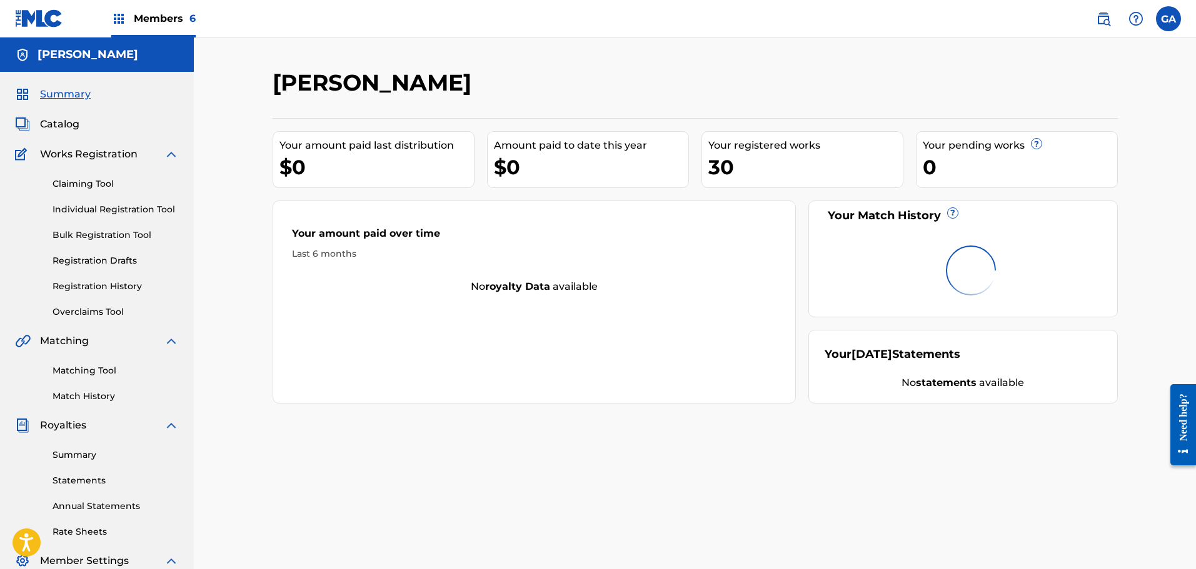
click at [139, 15] on span "Members 6" at bounding box center [165, 18] width 62 height 14
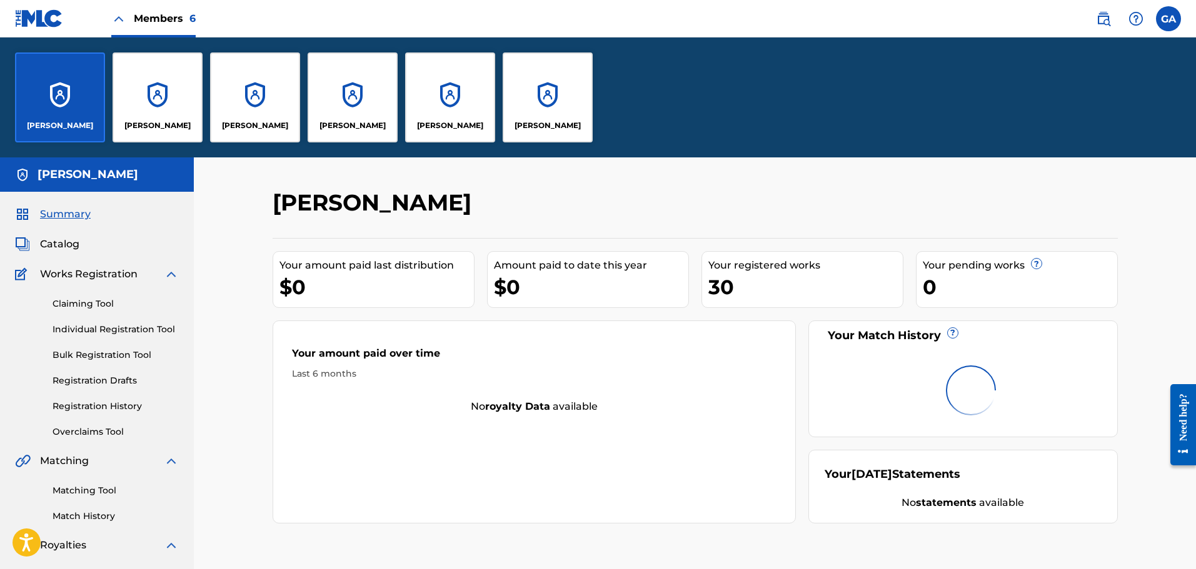
click at [554, 93] on div "[PERSON_NAME]" at bounding box center [548, 98] width 90 height 90
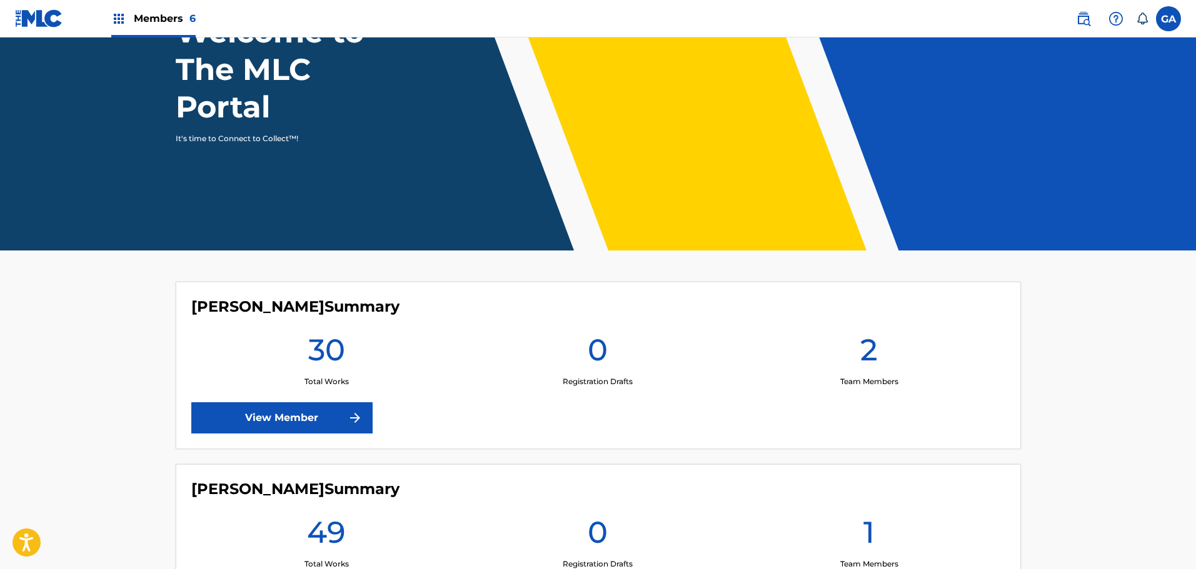
scroll to position [250, 0]
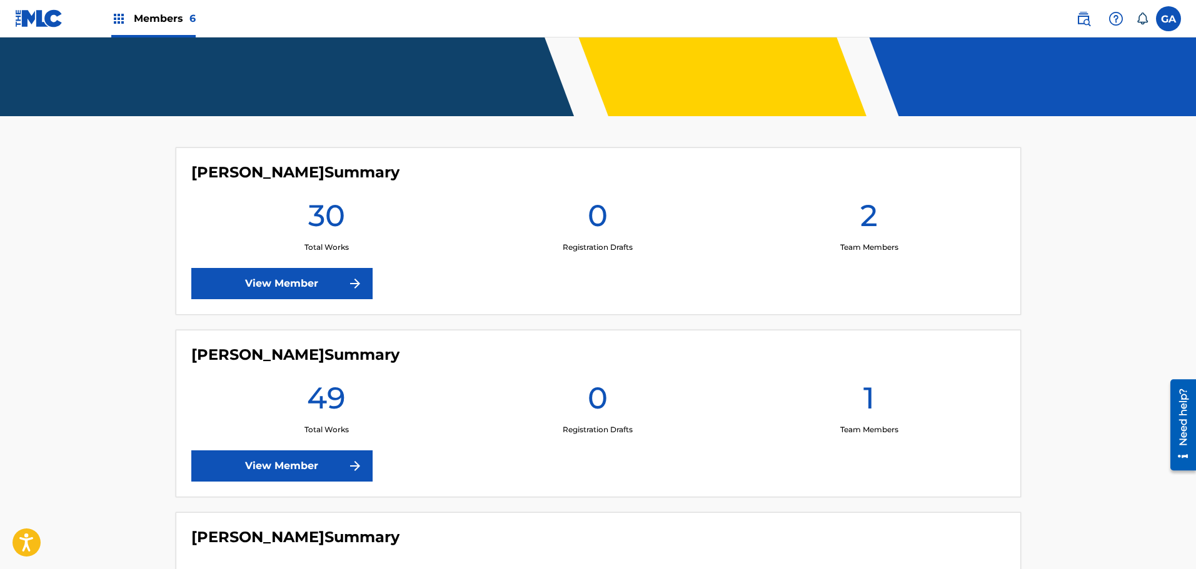
click at [349, 281] on img at bounding box center [355, 283] width 15 height 15
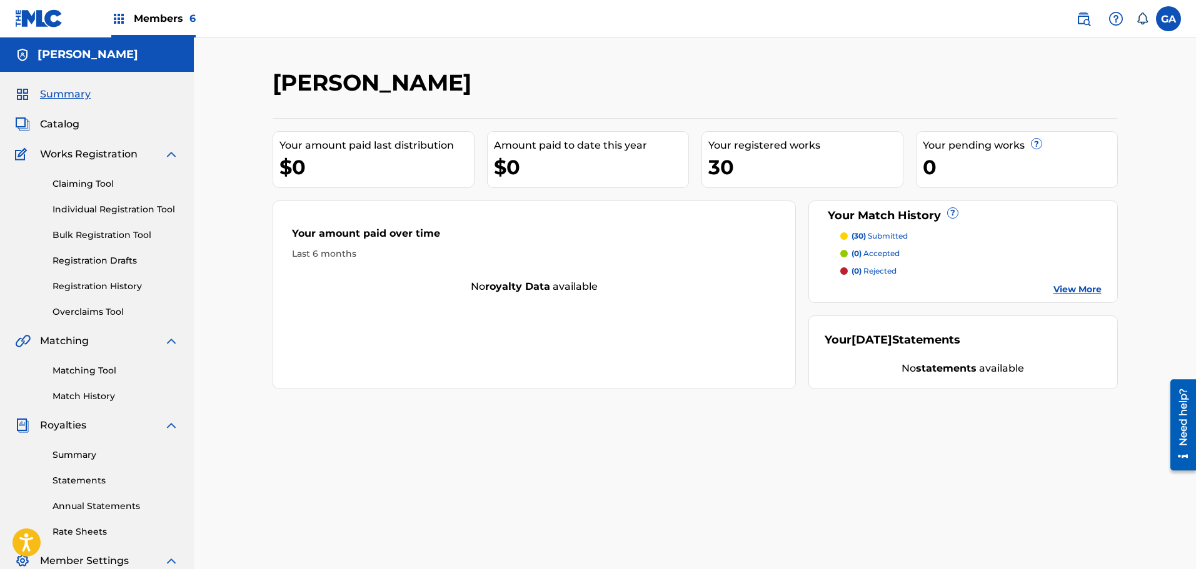
click at [108, 281] on link "Registration History" at bounding box center [116, 286] width 126 height 13
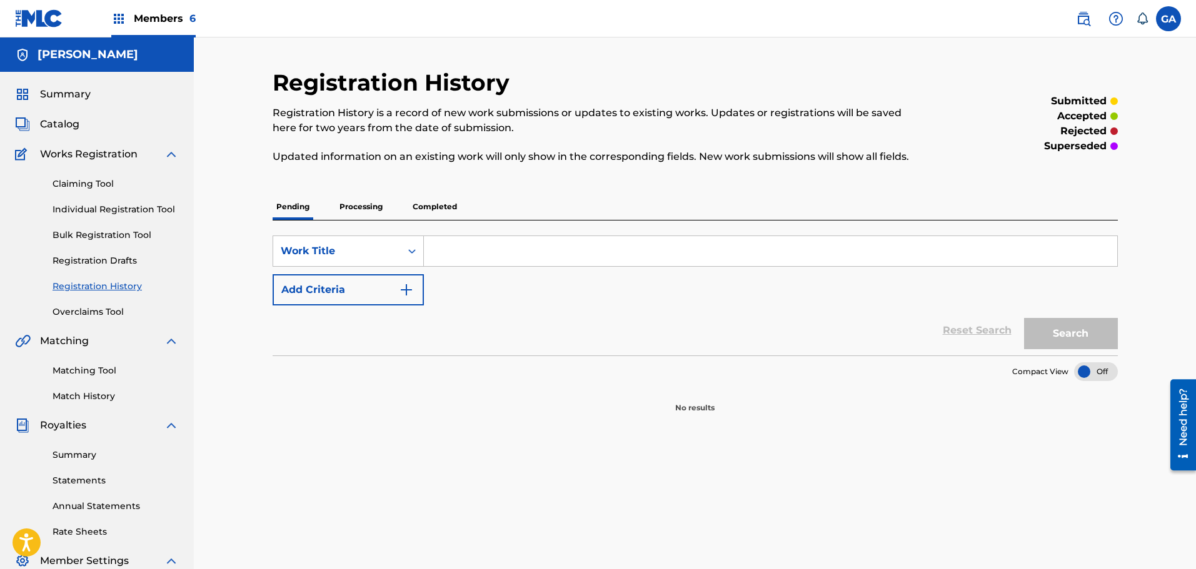
click at [386, 193] on div "Registration History Registration History is a record of new work submissions o…" at bounding box center [695, 241] width 845 height 345
click at [336, 206] on p "Processing" at bounding box center [361, 207] width 51 height 26
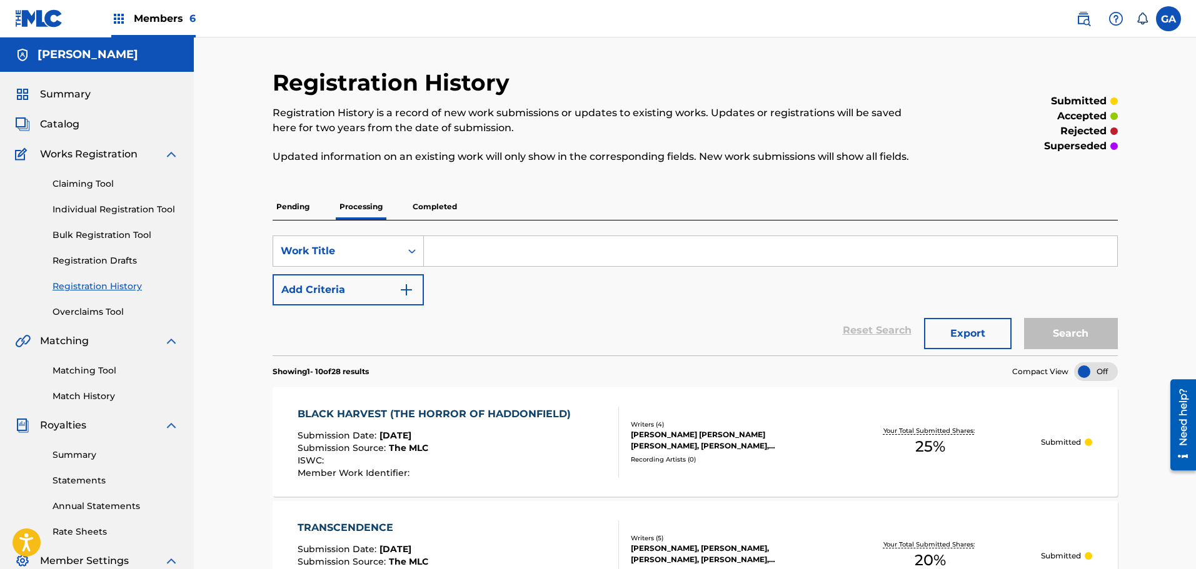
click at [427, 211] on p "Completed" at bounding box center [435, 207] width 52 height 26
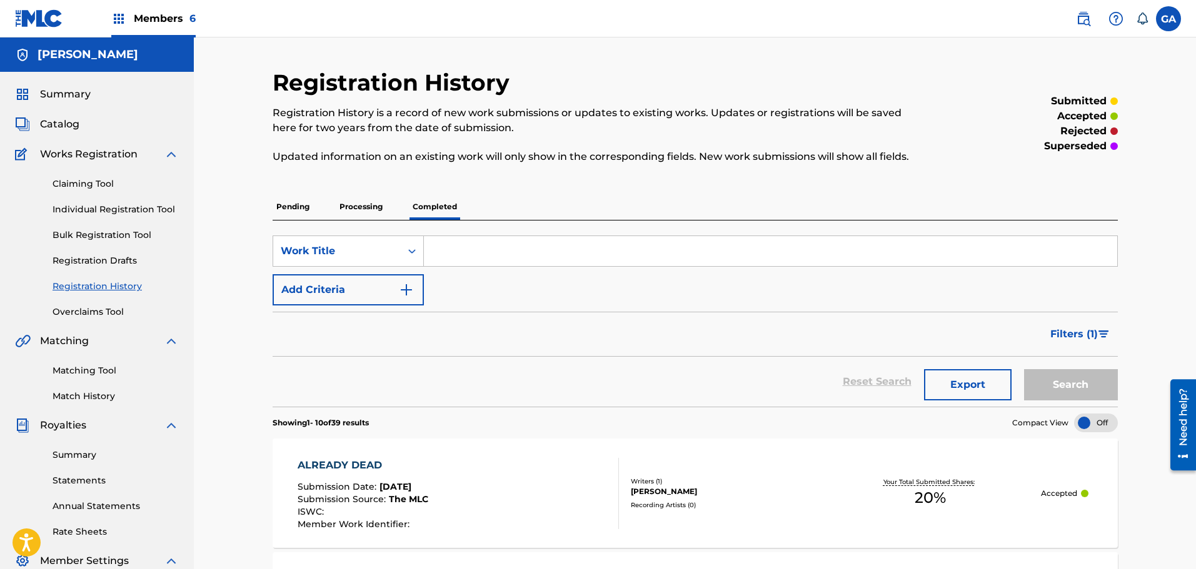
click at [41, 90] on span "Summary" at bounding box center [65, 94] width 51 height 15
